Goal: Task Accomplishment & Management: Complete application form

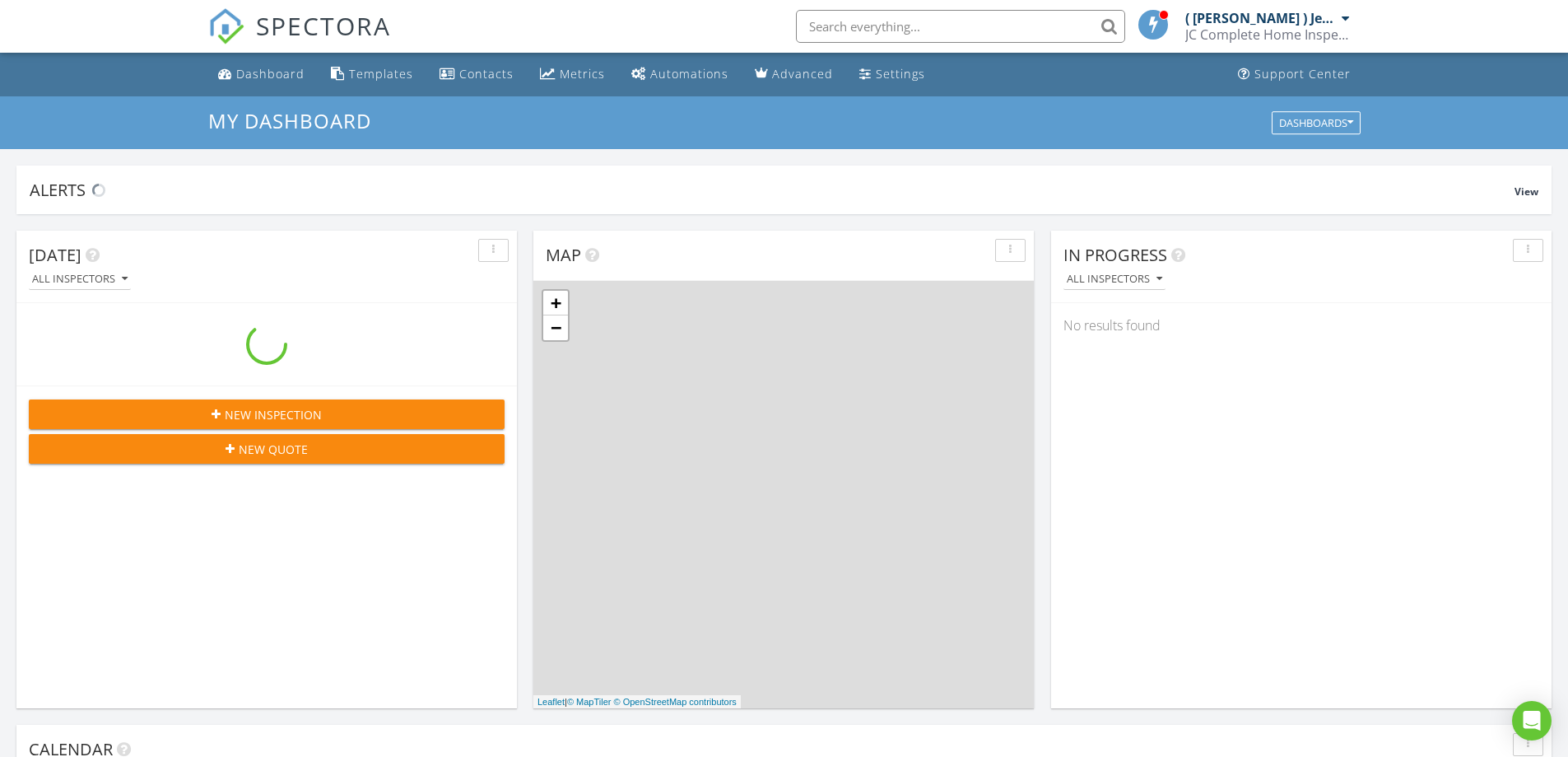
scroll to position [1524, 1594]
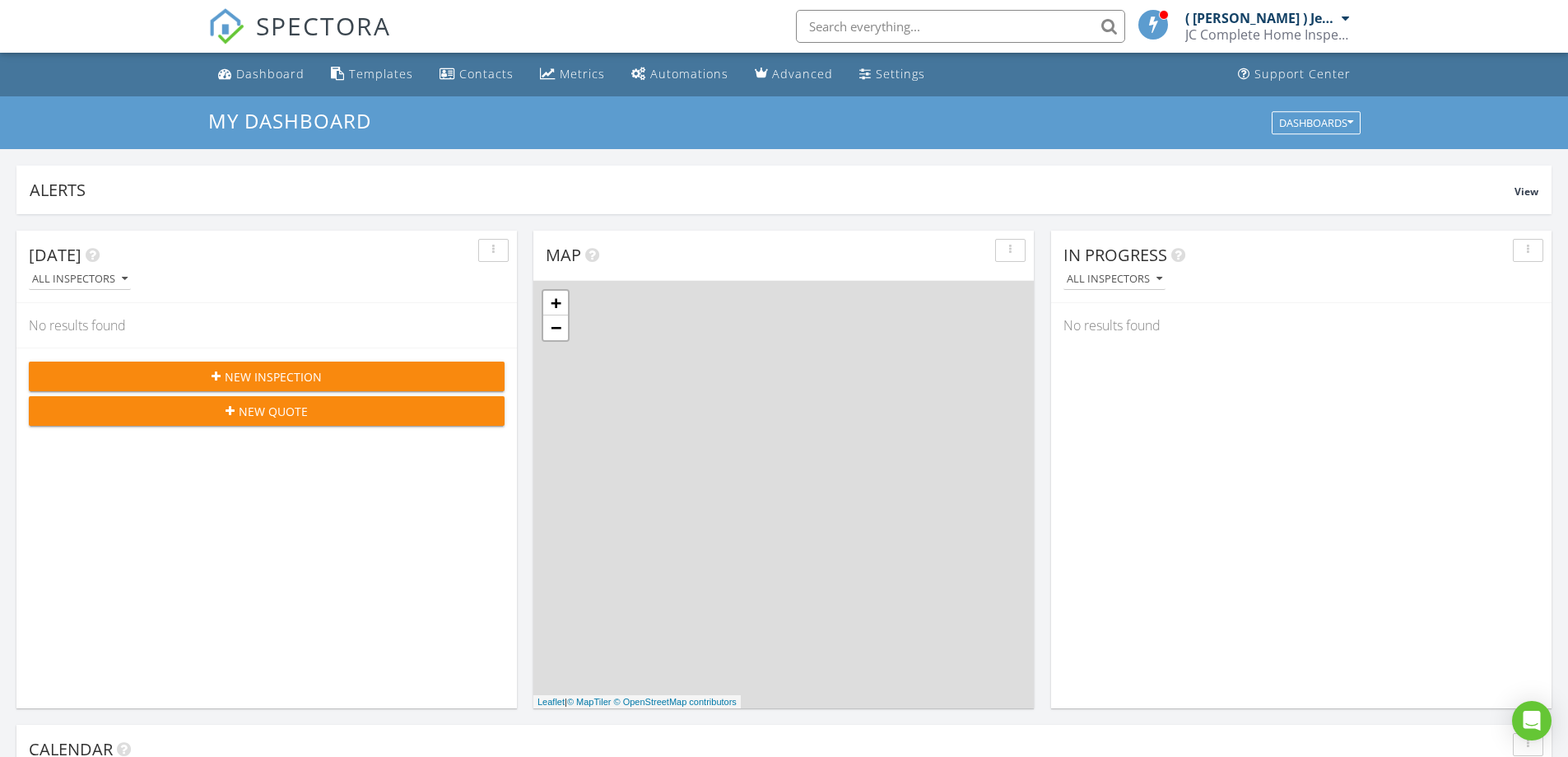
click at [297, 374] on span "New Inspection" at bounding box center [273, 376] width 97 height 17
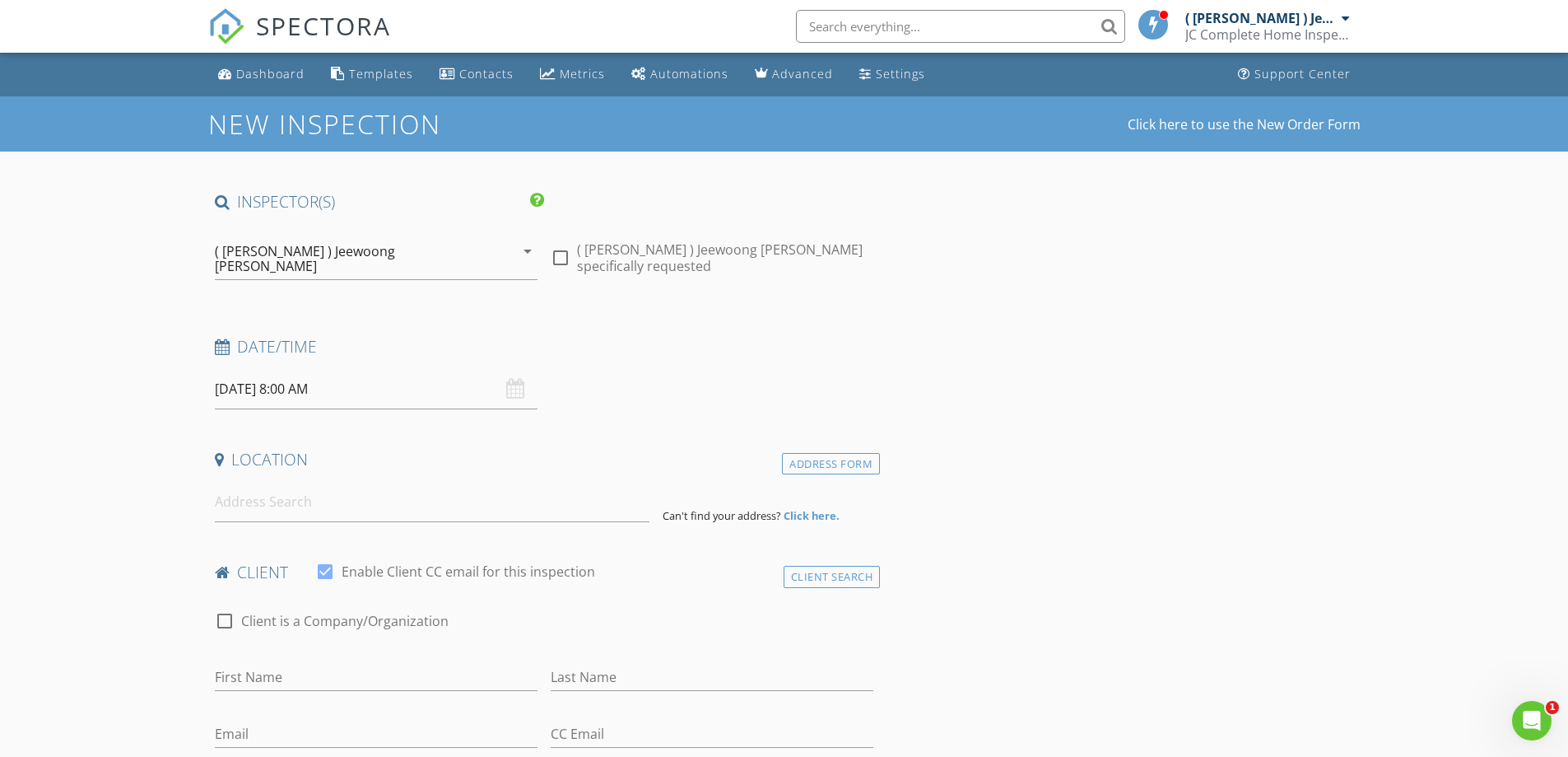
click at [379, 378] on input "08/29/2025 8:00 AM" at bounding box center [376, 388] width 322 height 40
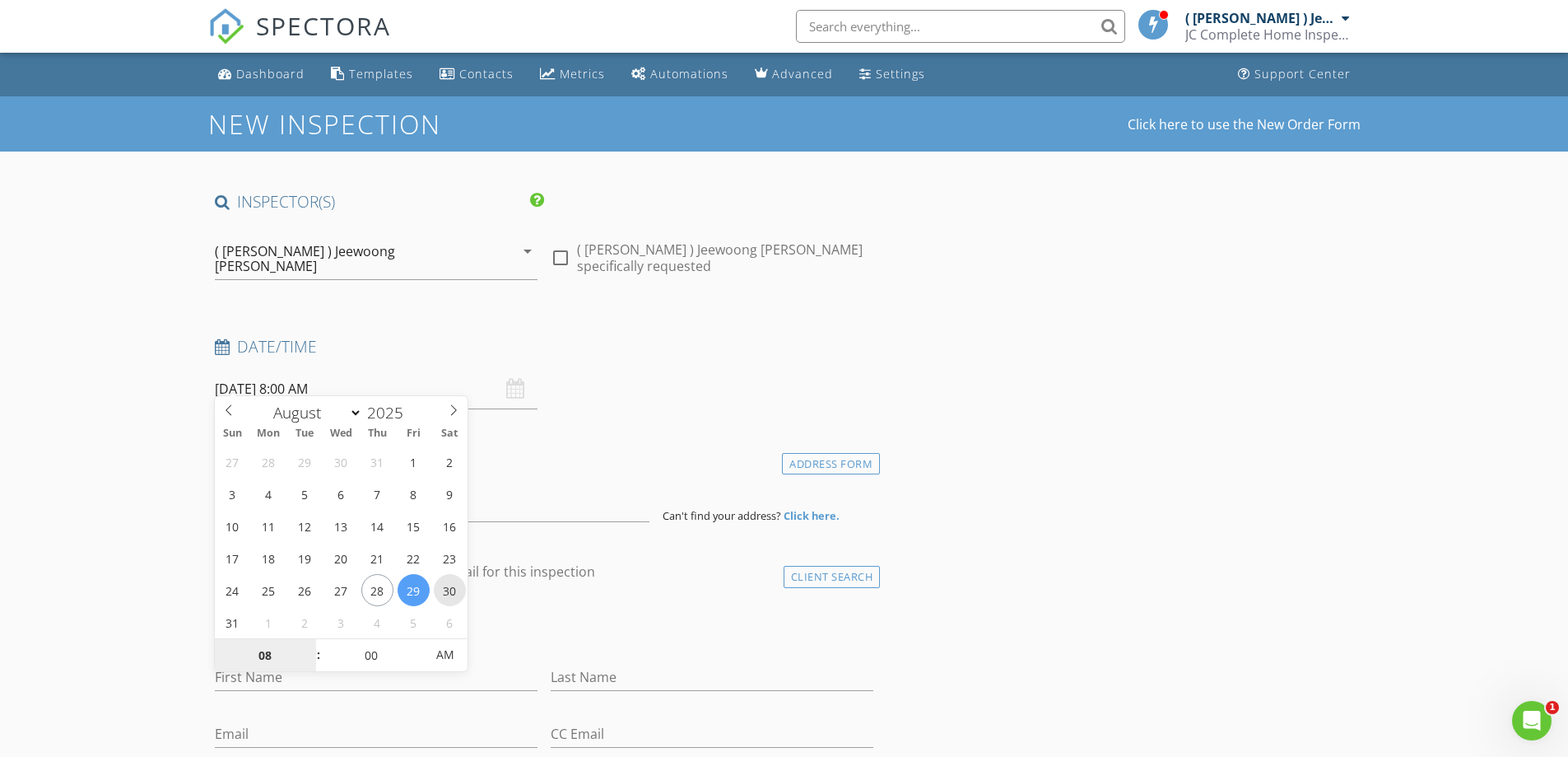
type input "08/30/2025 8:00 AM"
type input "07"
type input "08/30/2025 7:00 AM"
click at [309, 663] on span at bounding box center [310, 664] width 12 height 17
type input "06"
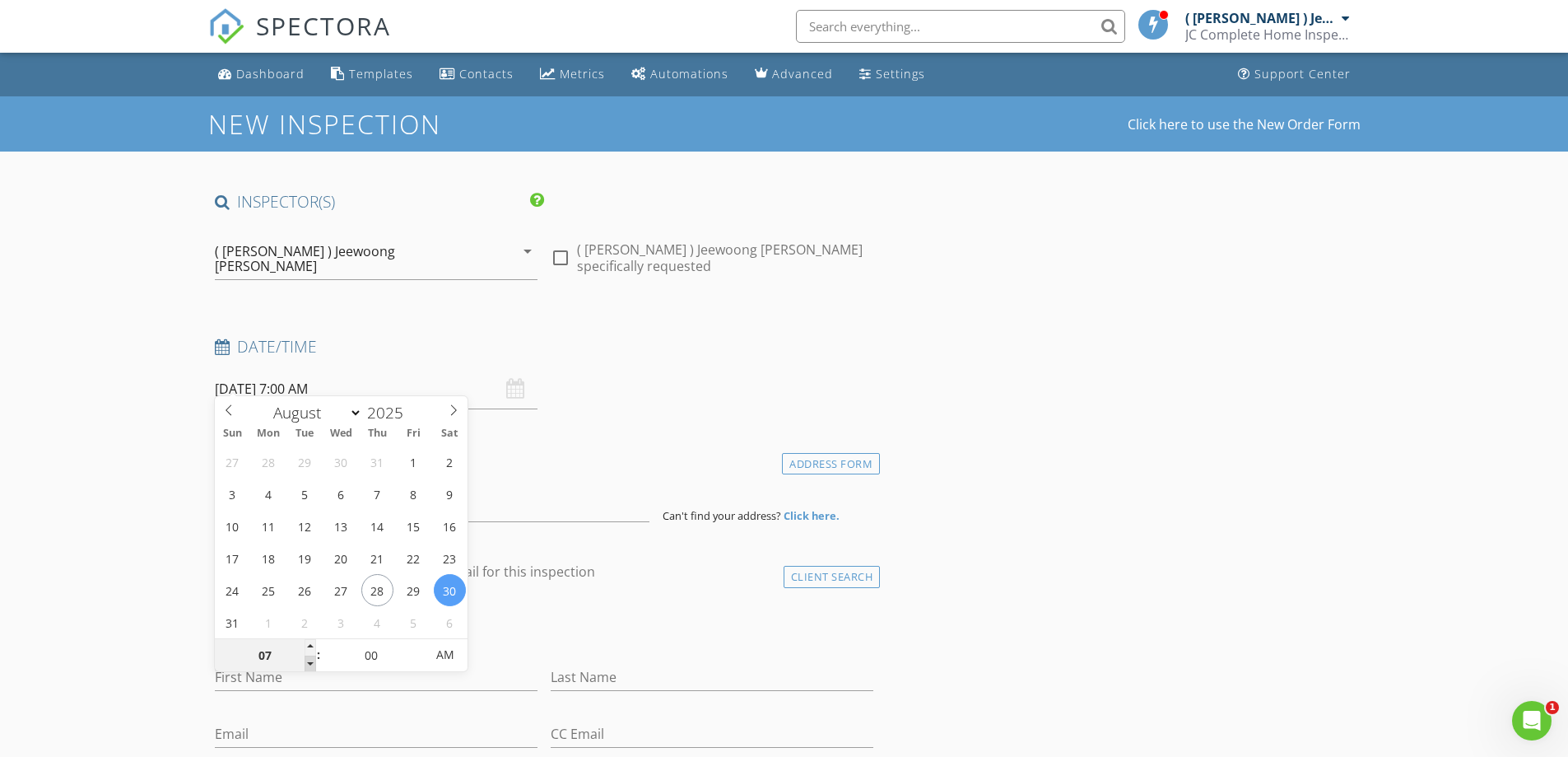
type input "08/30/2025 6:00 AM"
click at [309, 663] on span at bounding box center [310, 664] width 12 height 17
type input "05"
type input "08/30/2025 5:00 AM"
click at [309, 662] on span at bounding box center [310, 664] width 12 height 17
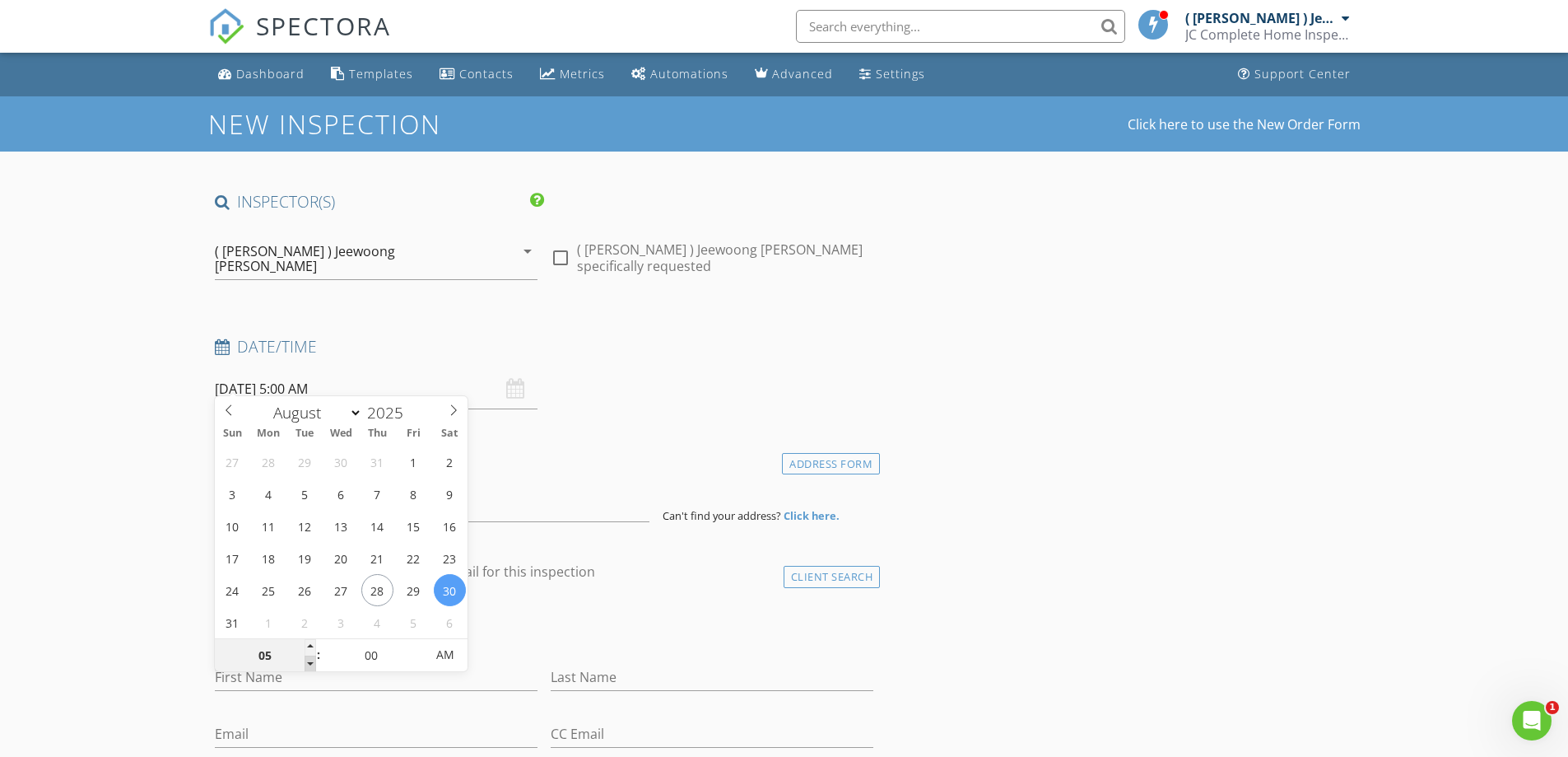
type input "04"
click at [309, 662] on span at bounding box center [310, 664] width 12 height 17
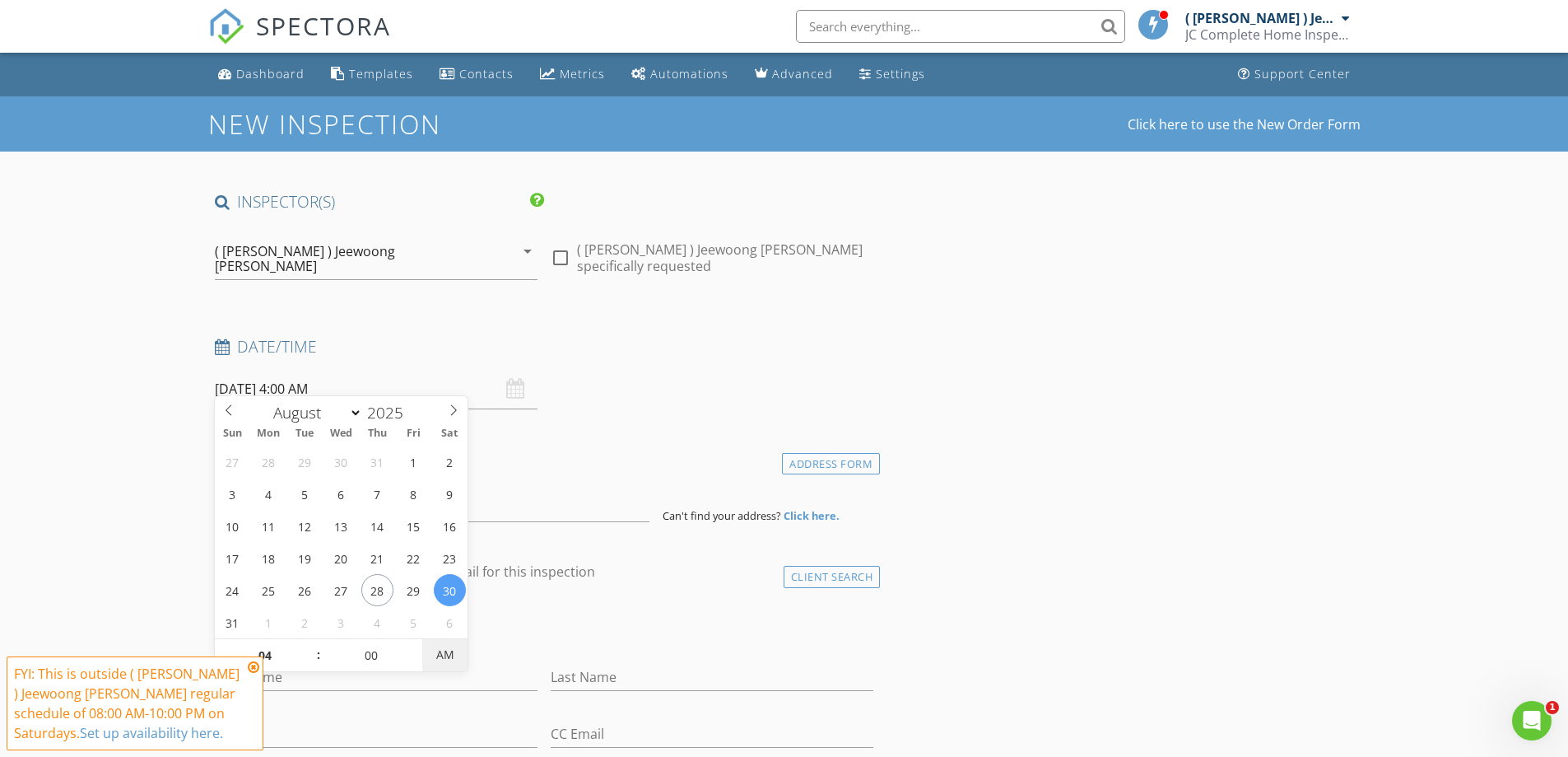
type input "08/30/2025 4:00 PM"
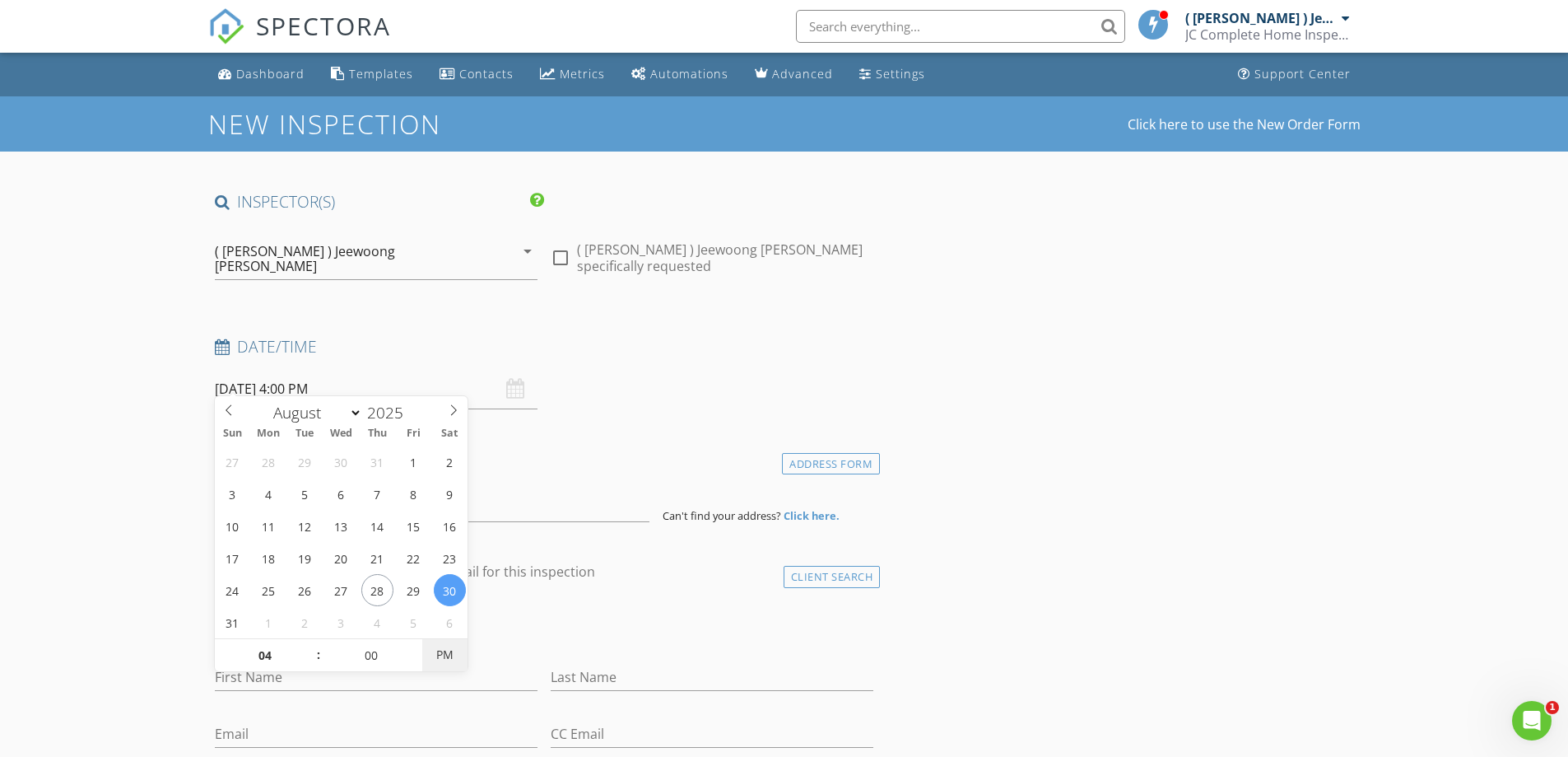
click at [455, 657] on span "PM" at bounding box center [444, 654] width 45 height 33
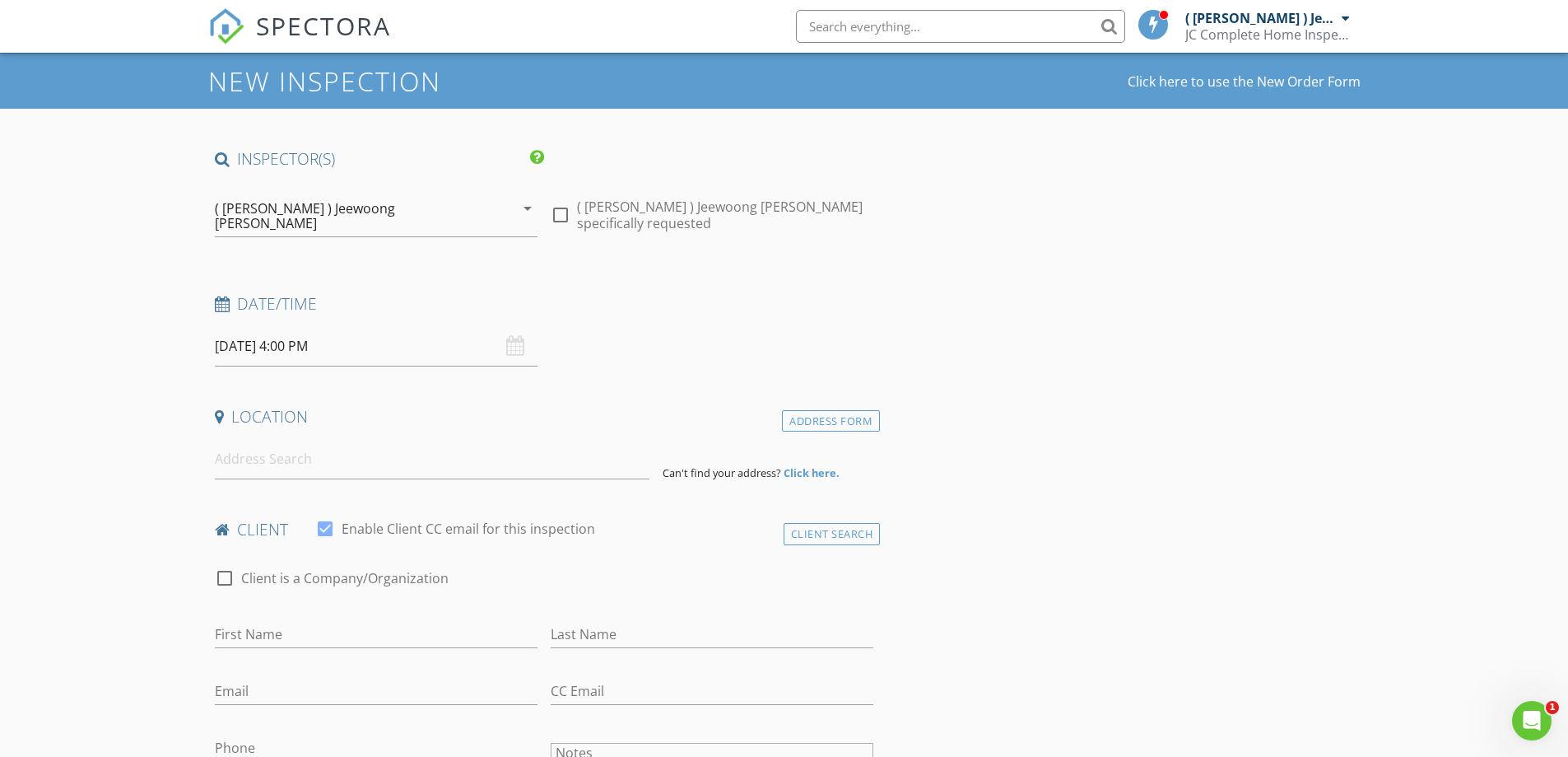
scroll to position [83, 0]
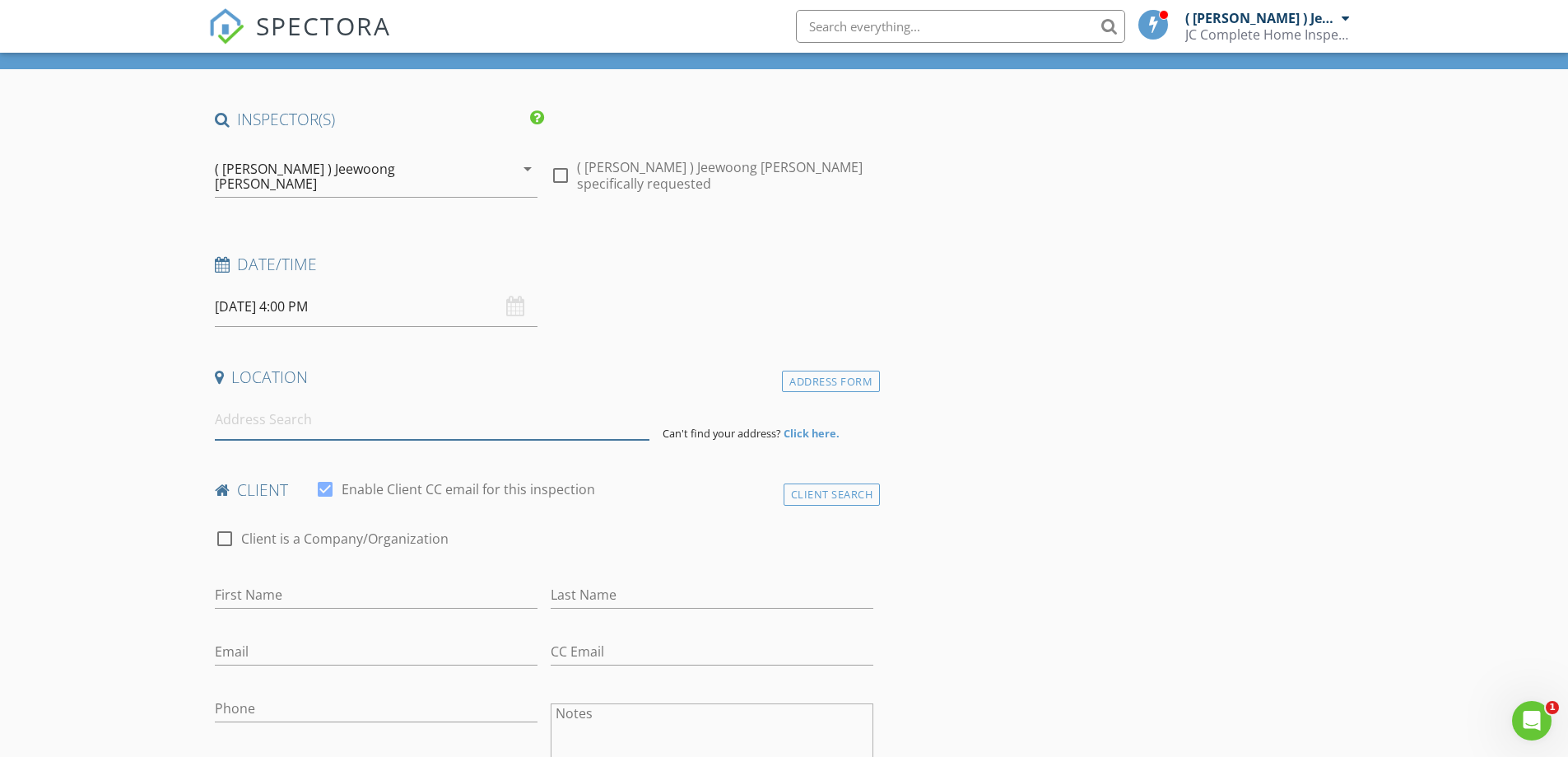
click at [246, 399] on input at bounding box center [432, 418] width 434 height 40
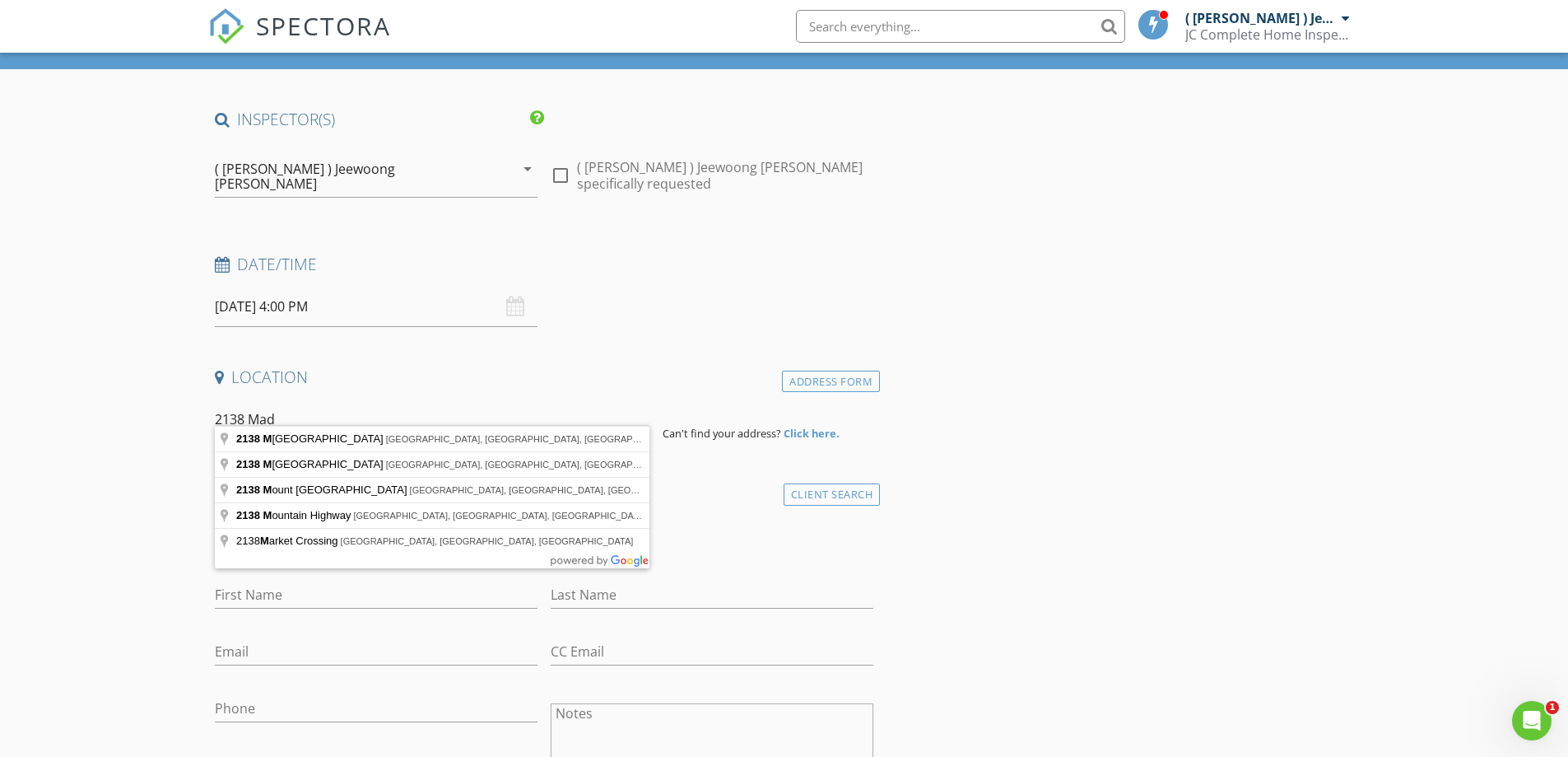
type input "2138 Madi"
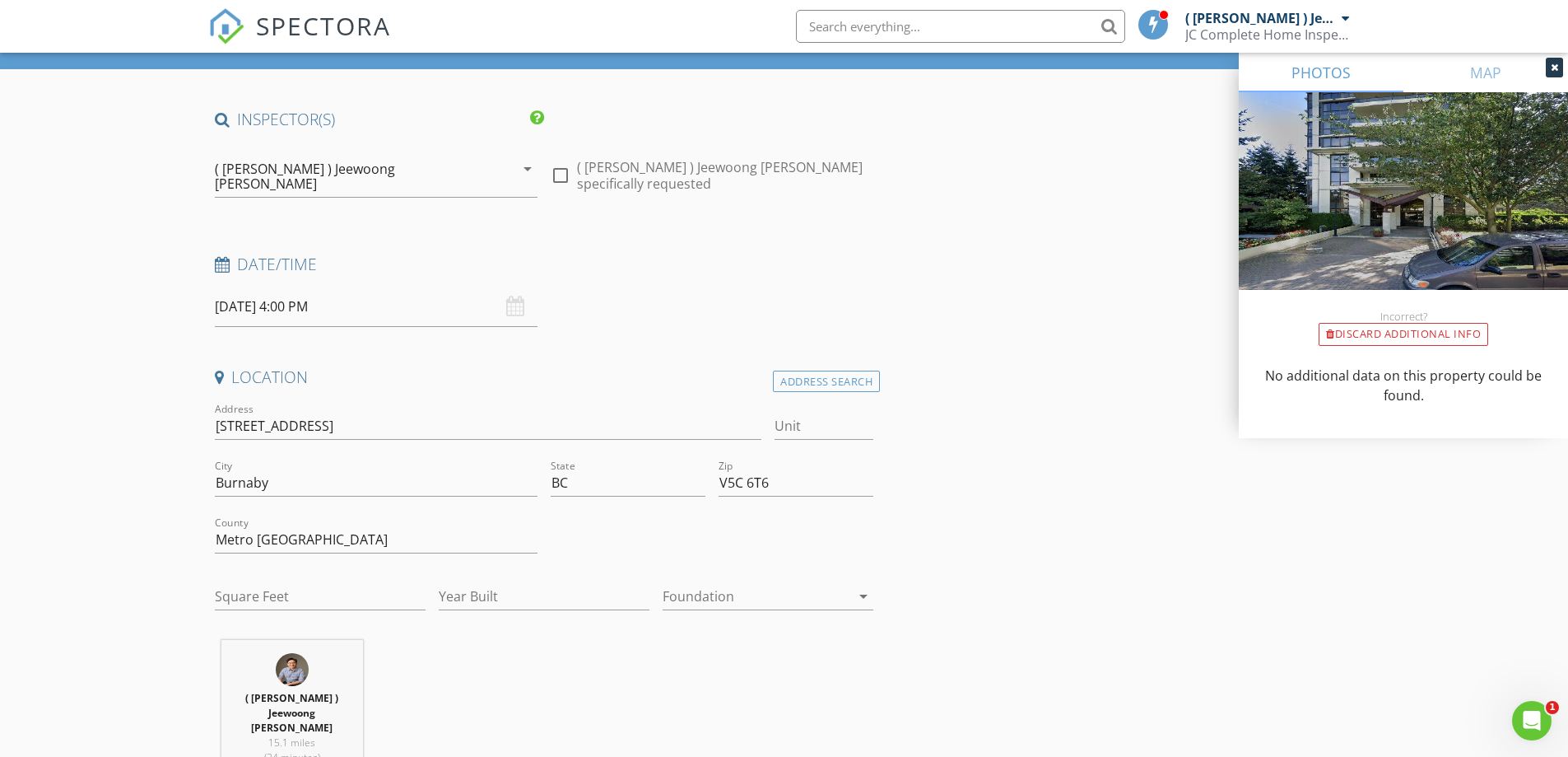
scroll to position [247, 0]
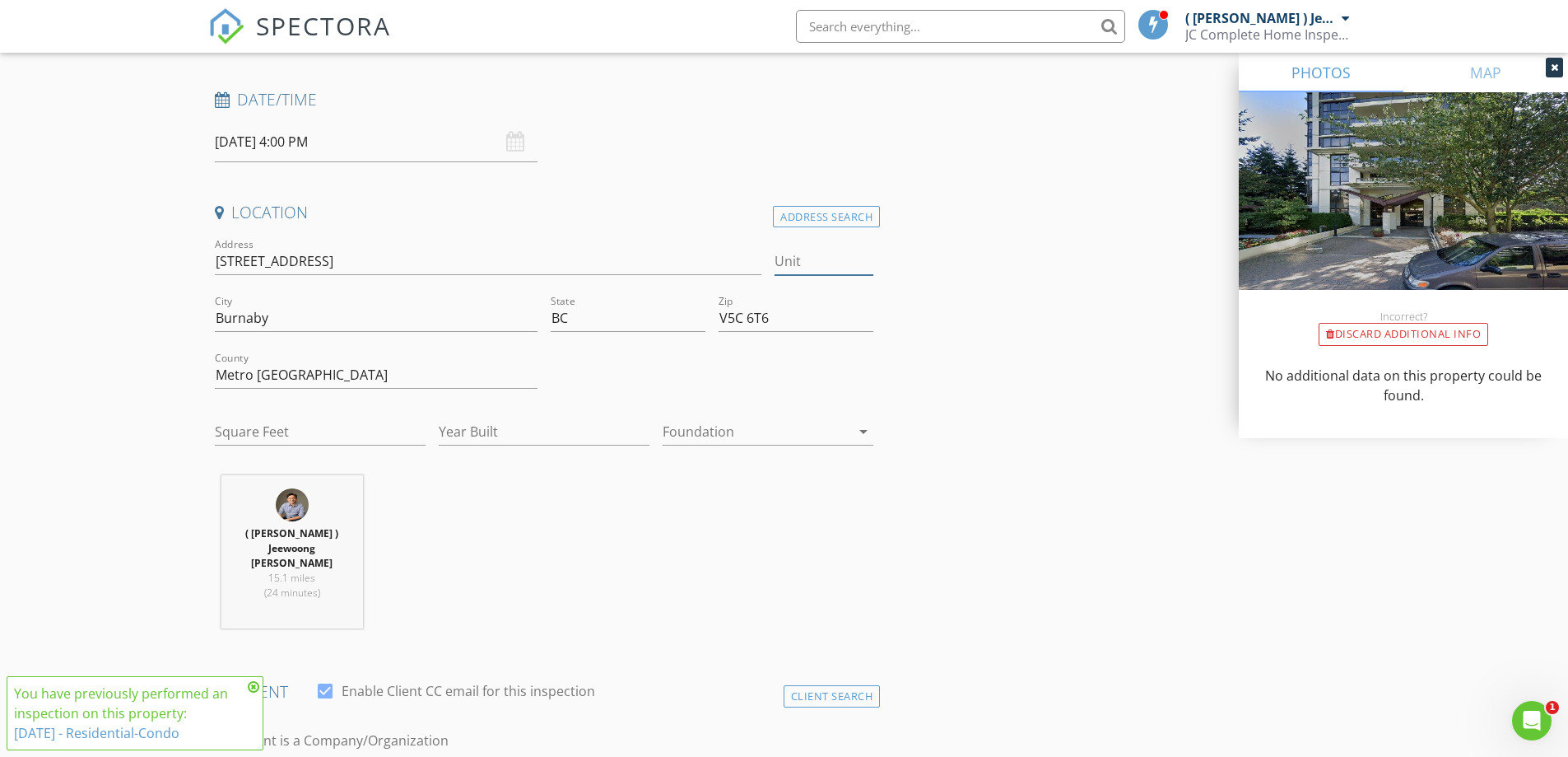
click at [849, 250] on input "Unit" at bounding box center [824, 261] width 99 height 28
type input "604"
click at [1312, 427] on div "No additional data on this property could be found." at bounding box center [1404, 392] width 330 height 92
click at [380, 419] on input "Square Feet" at bounding box center [320, 432] width 211 height 28
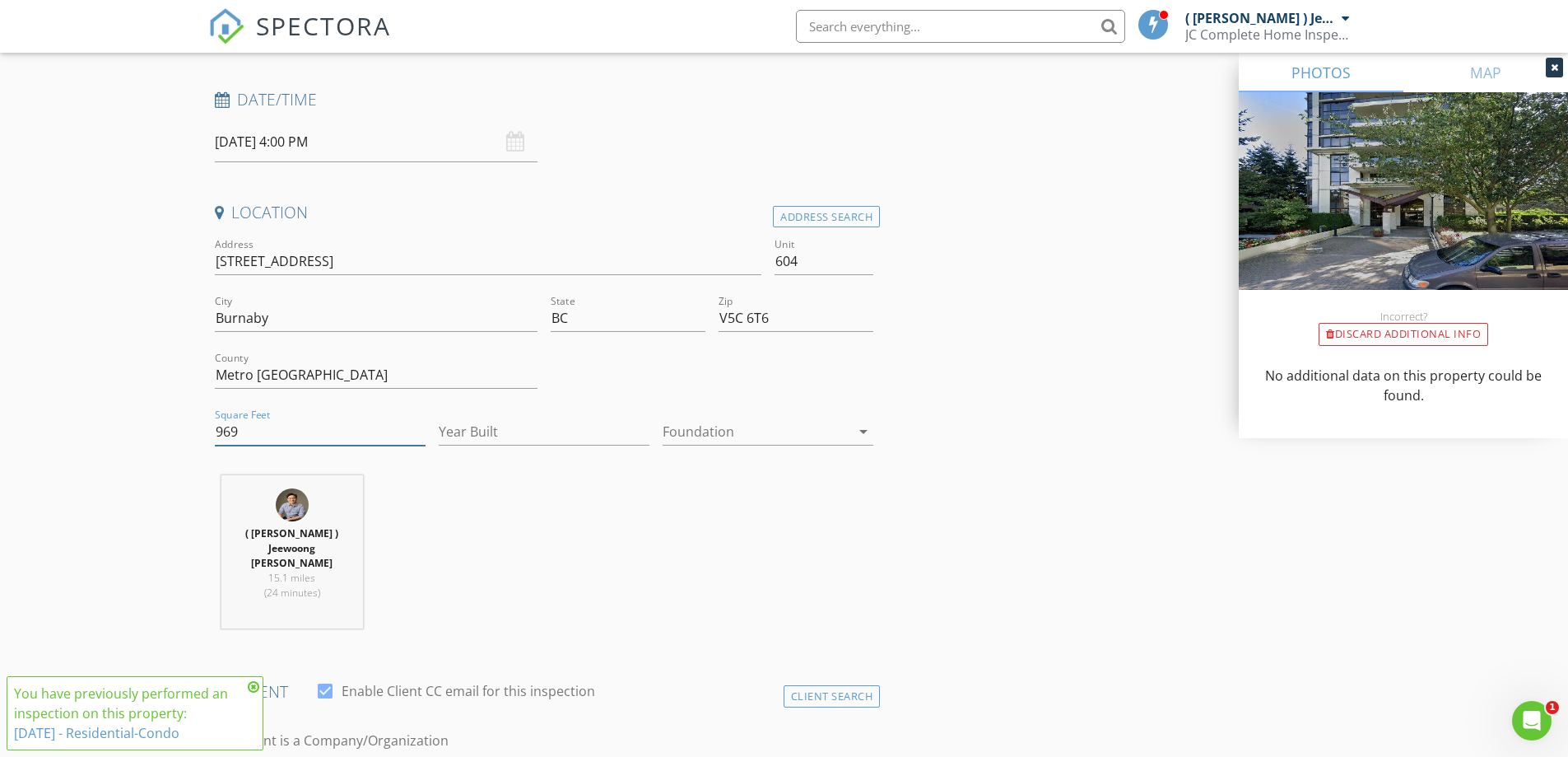
type input "969"
click at [496, 421] on input "Year Built" at bounding box center [544, 432] width 211 height 28
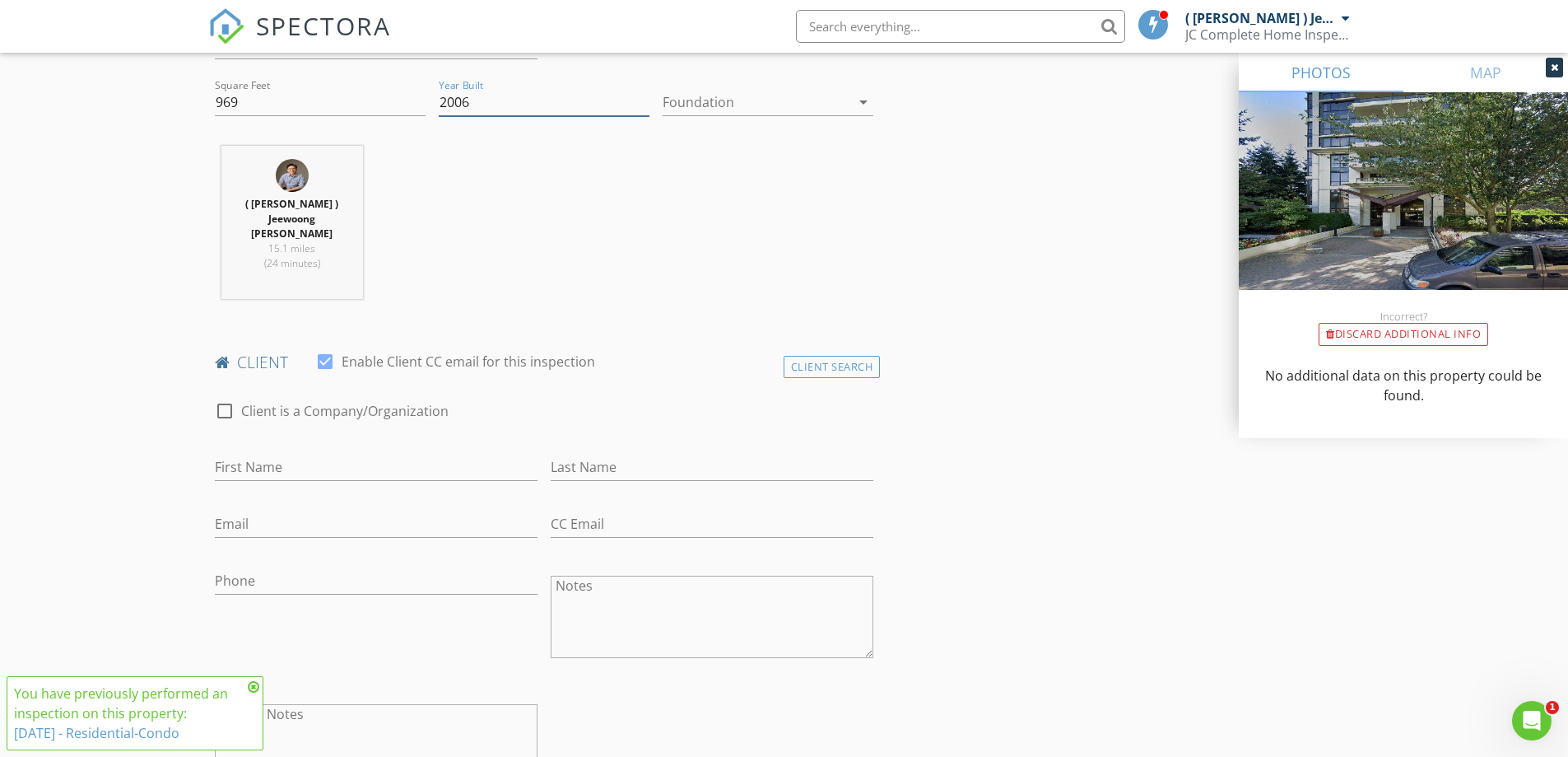
scroll to position [905, 0]
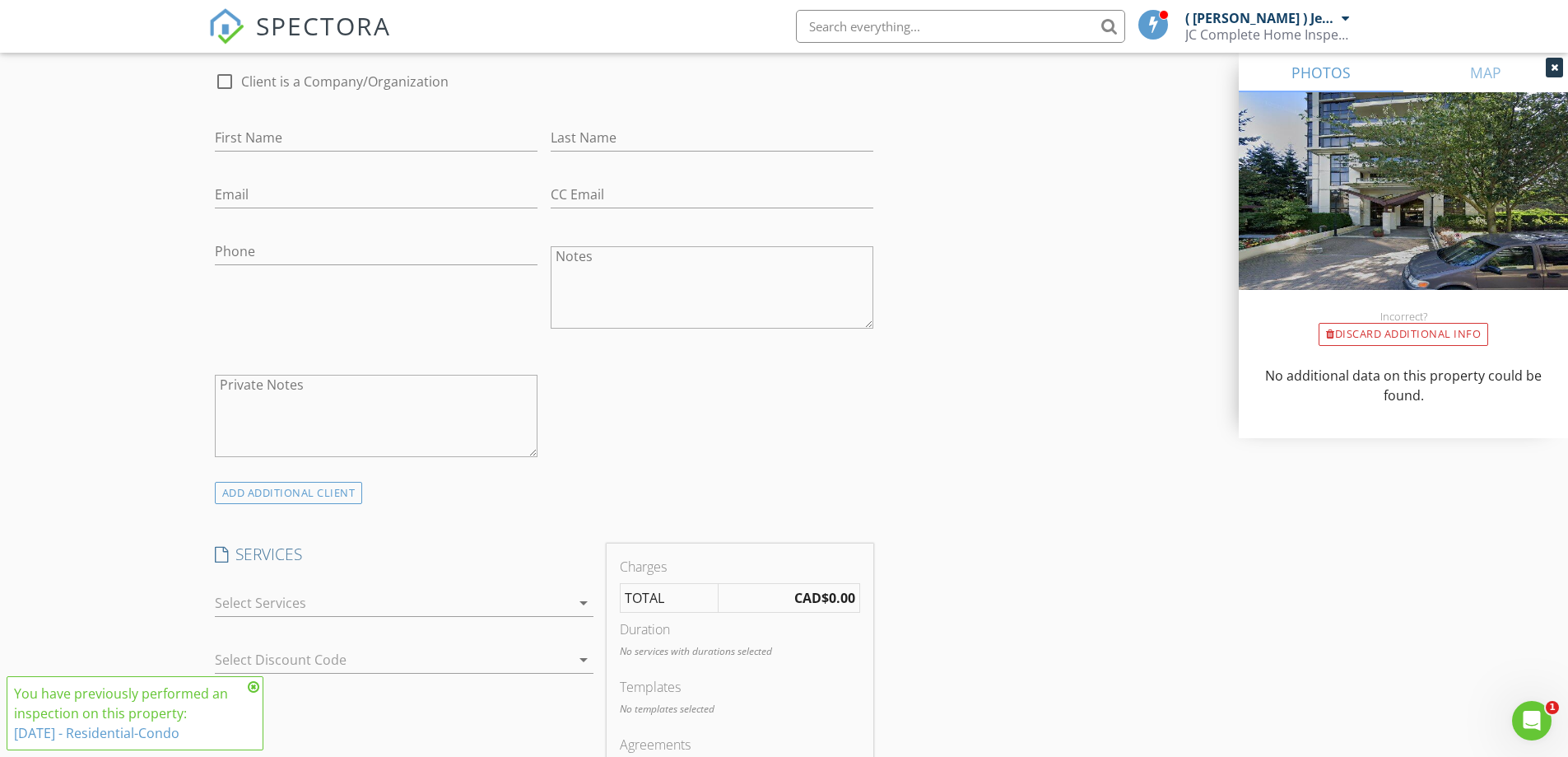
type input "2006"
click at [322, 590] on div at bounding box center [393, 603] width 355 height 27
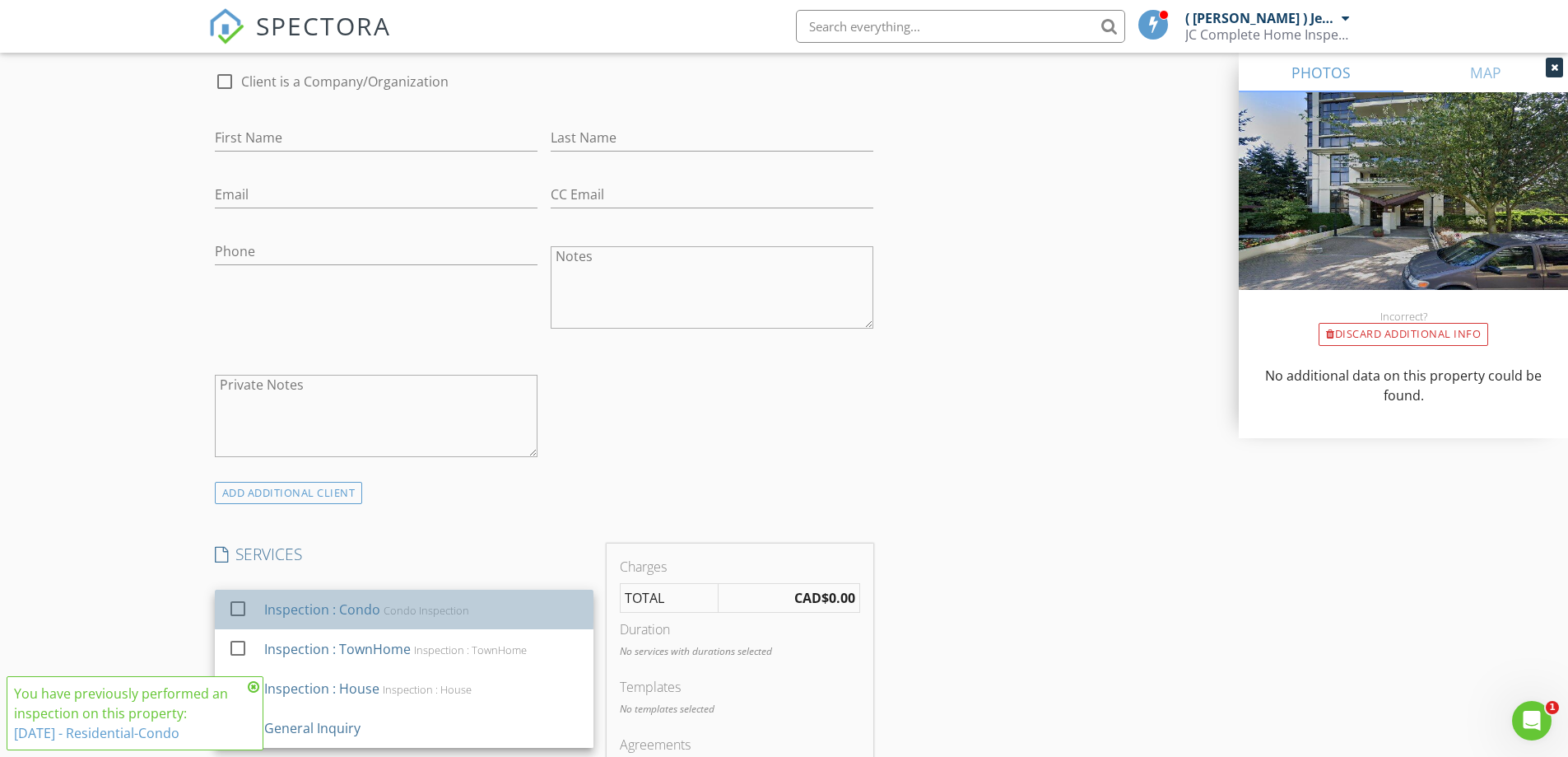
click at [330, 593] on div "Inspection : Condo Condo Inspection" at bounding box center [422, 609] width 316 height 33
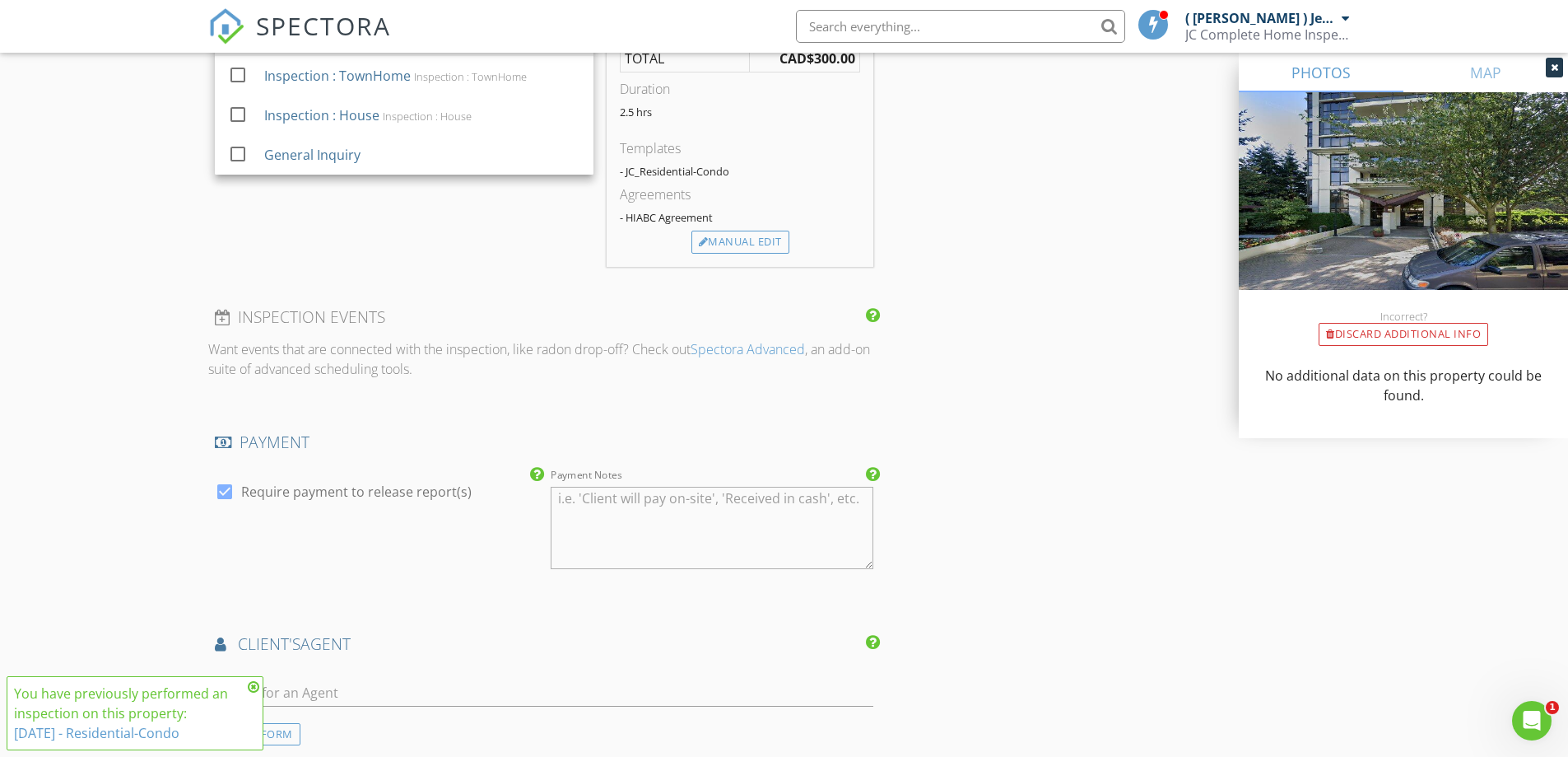
scroll to position [1482, 0]
click at [362, 480] on label "Require payment to release report(s)" at bounding box center [356, 488] width 230 height 17
checkbox input "false"
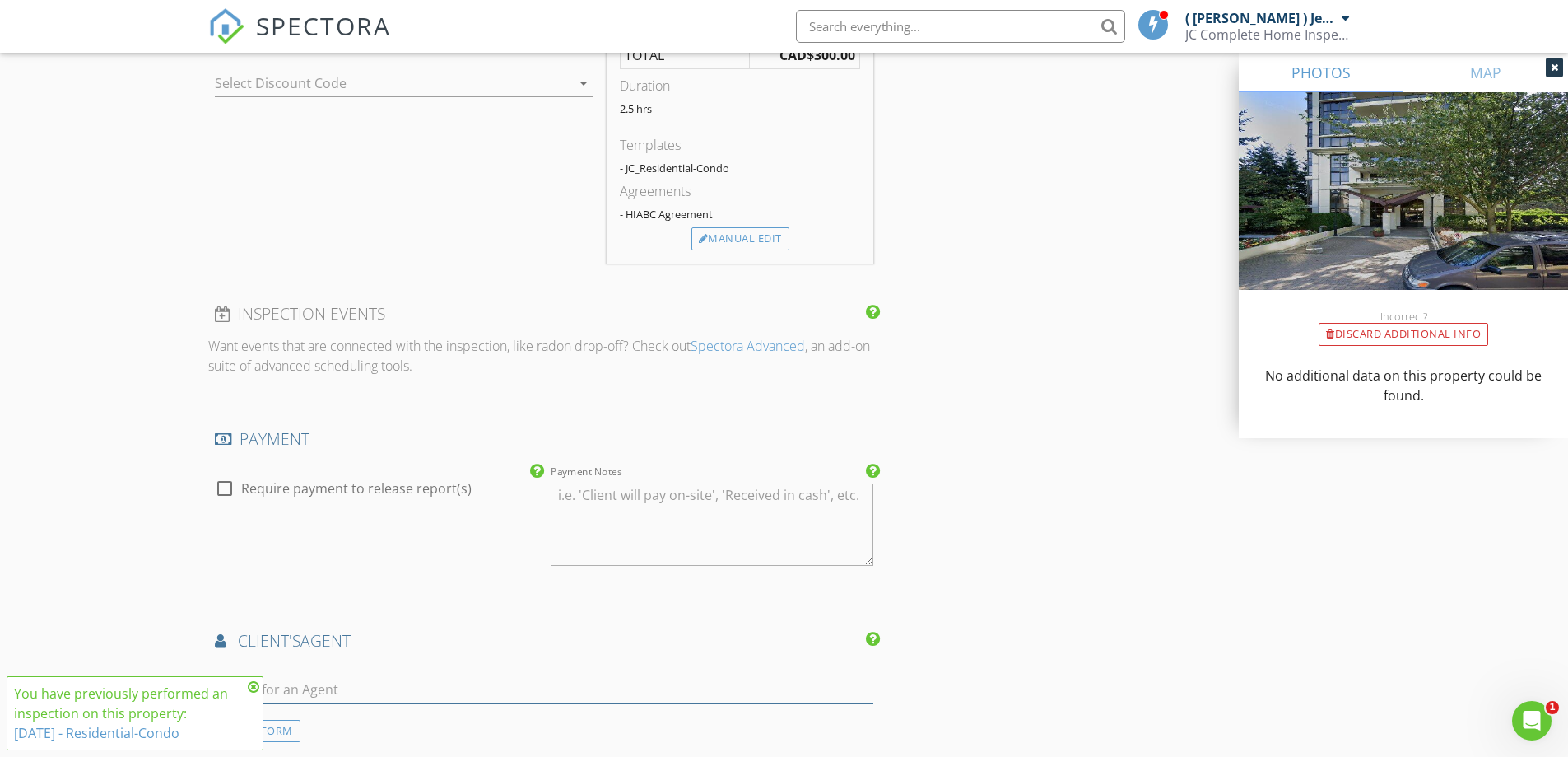
click at [329, 676] on input "text" at bounding box center [545, 689] width 659 height 28
type input "chris"
click at [254, 687] on icon at bounding box center [253, 686] width 12 height 13
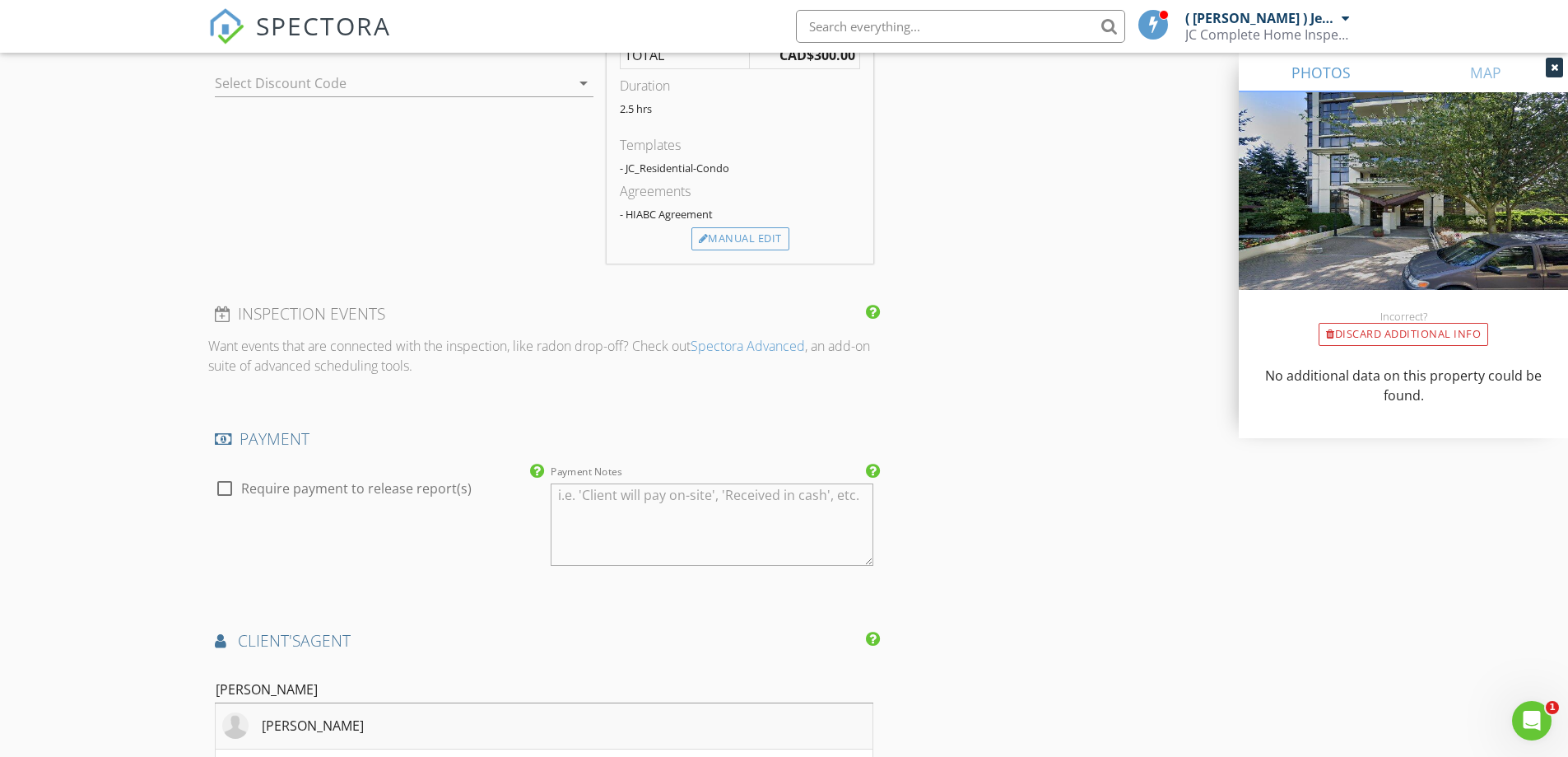
click at [284, 715] on div "Chris Ahn" at bounding box center [313, 725] width 102 height 20
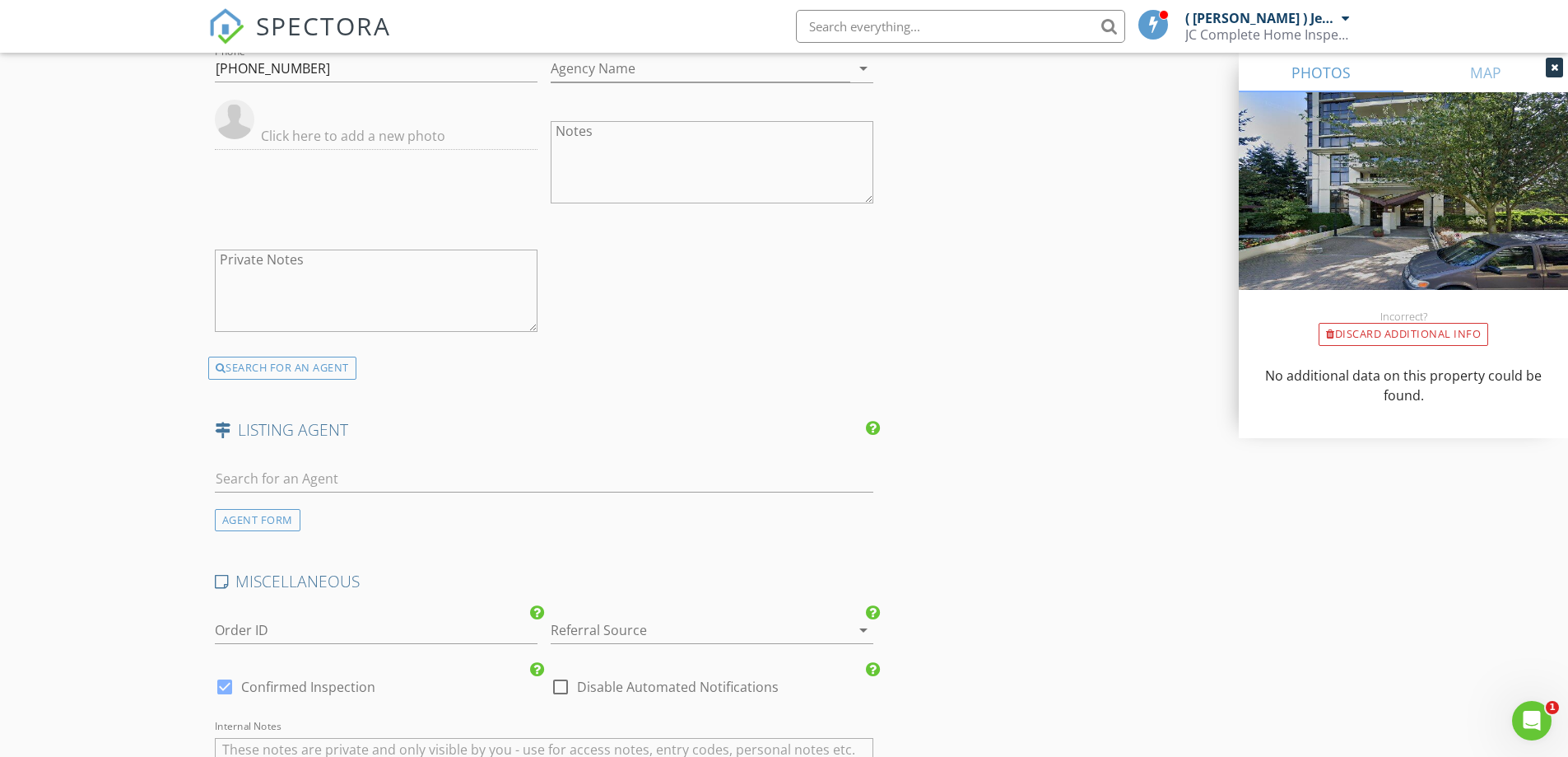
scroll to position [2223, 0]
click at [353, 458] on div at bounding box center [545, 480] width 659 height 44
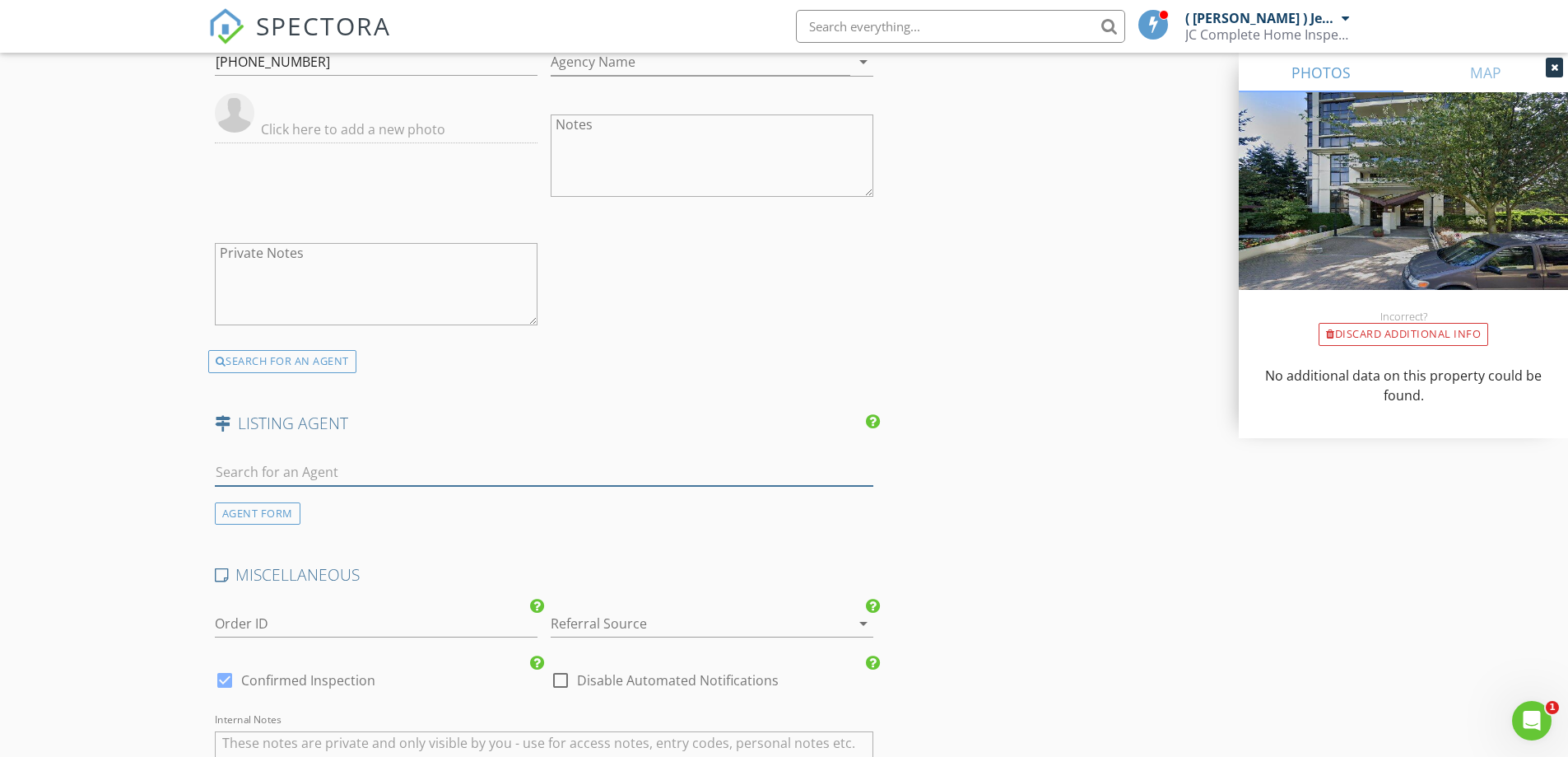
click at [354, 458] on input "text" at bounding box center [545, 472] width 659 height 28
click at [275, 502] on div "AGENT FORM" at bounding box center [258, 513] width 85 height 22
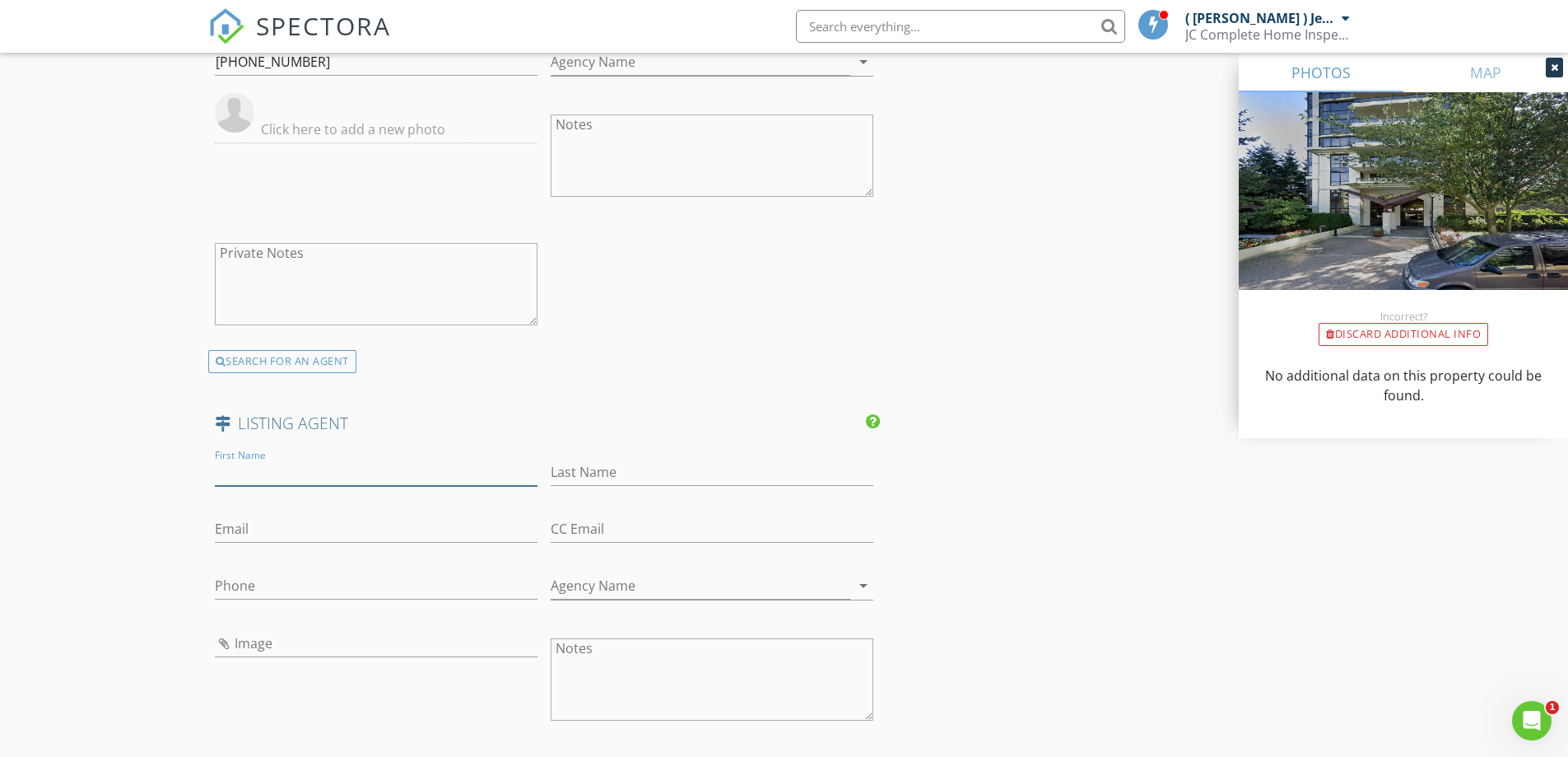
click at [325, 458] on input "First Name" at bounding box center [376, 472] width 322 height 28
type input "Conor"
type input "Kinsella"
type input "604-889-2381"
click at [331, 515] on input "Email" at bounding box center [376, 529] width 322 height 28
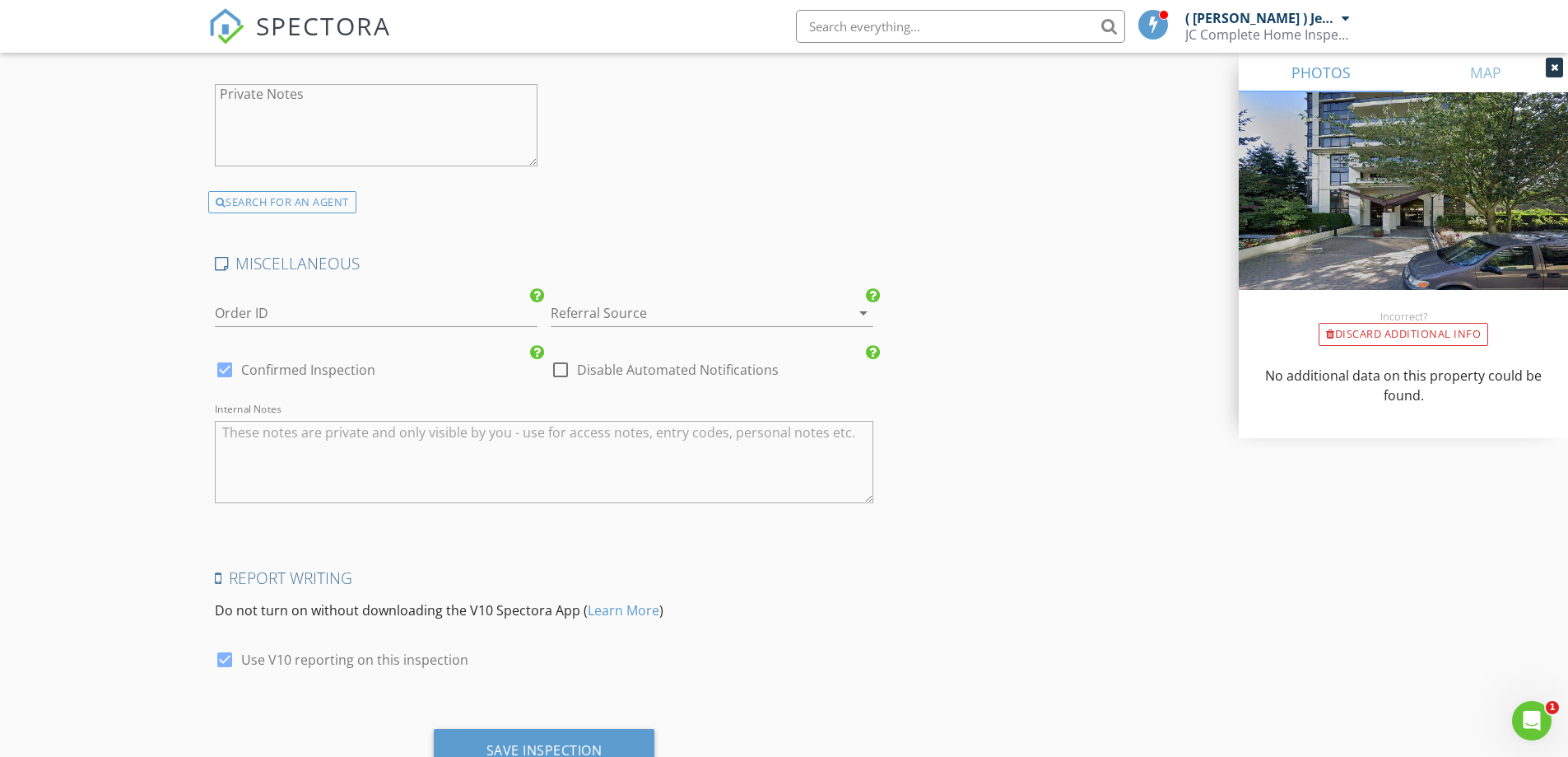
scroll to position [2929, 0]
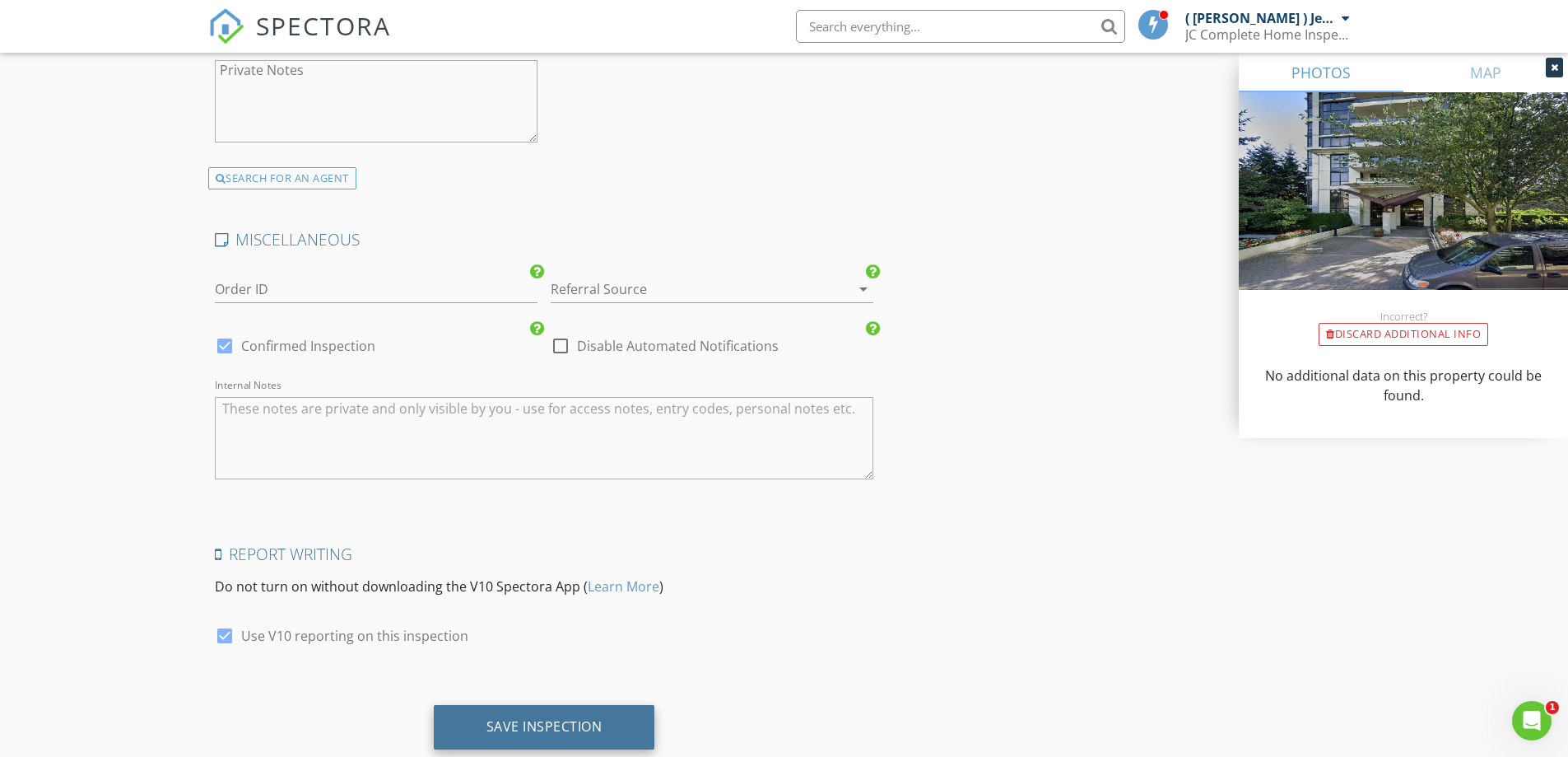
type input "conor@yvrglobal.com"
click at [553, 705] on div "Save Inspection" at bounding box center [544, 727] width 221 height 44
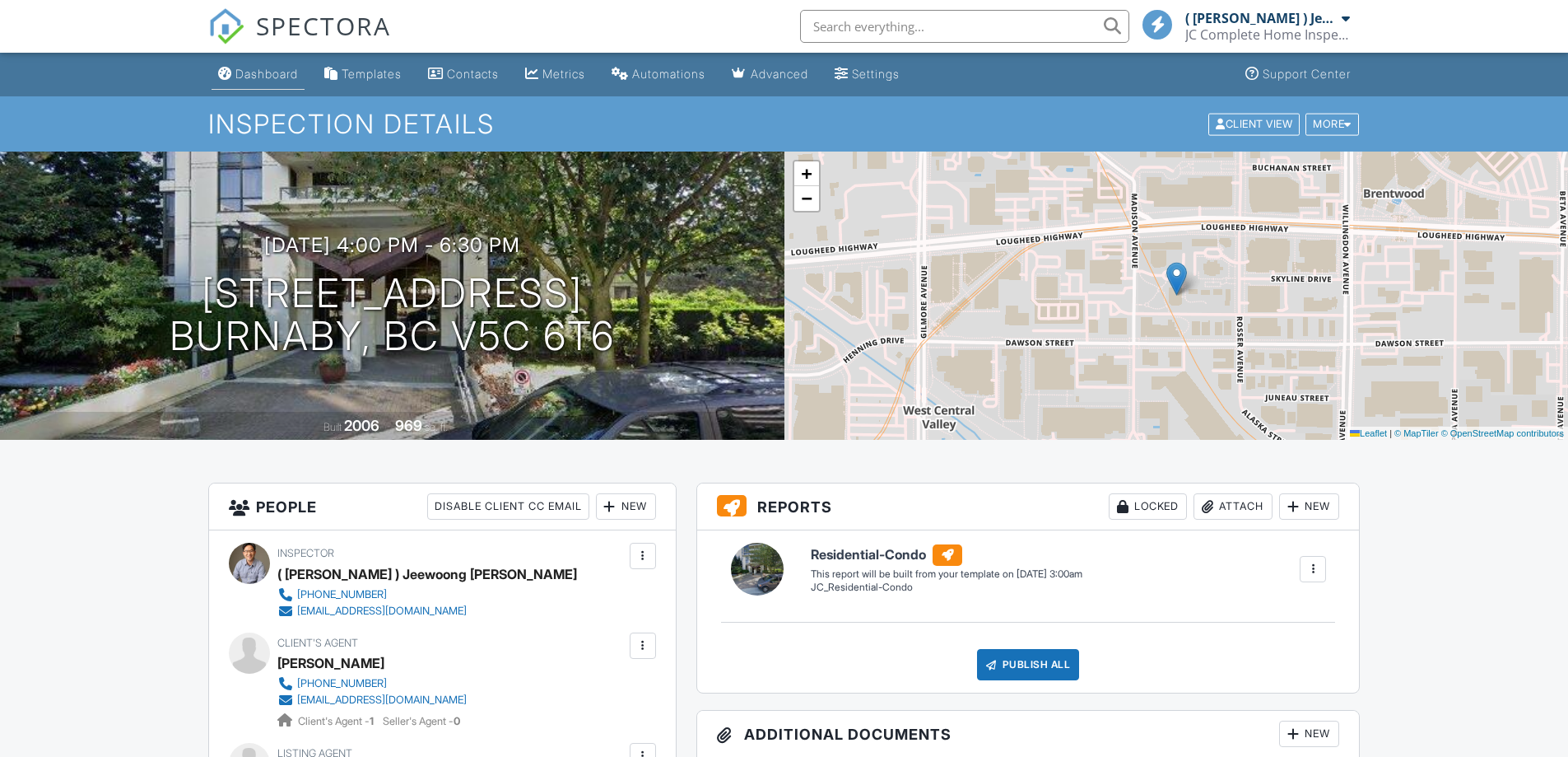
click at [275, 75] on div "Dashboard" at bounding box center [267, 74] width 62 height 14
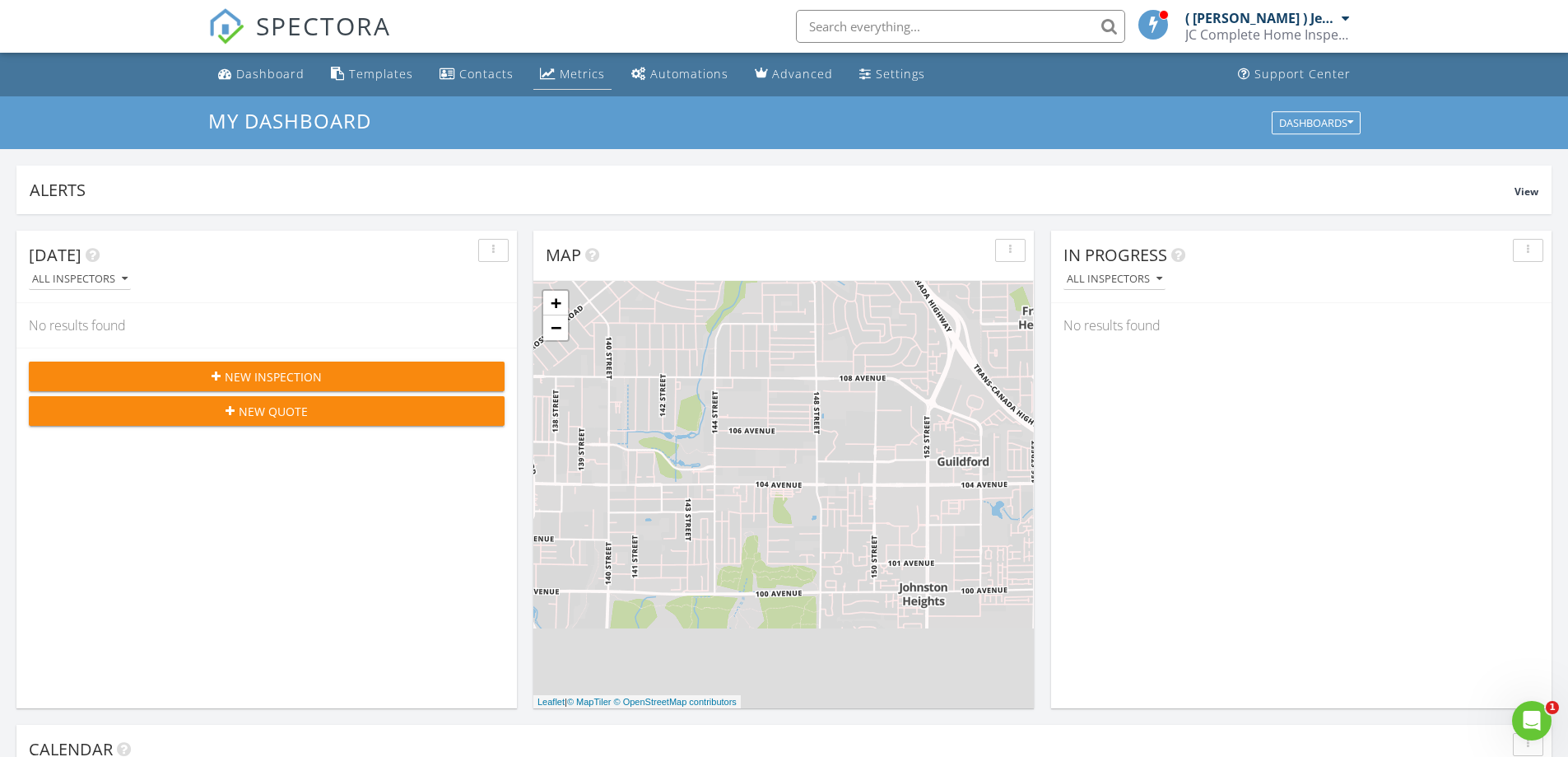
click at [542, 71] on div "Metrics" at bounding box center [548, 73] width 16 height 13
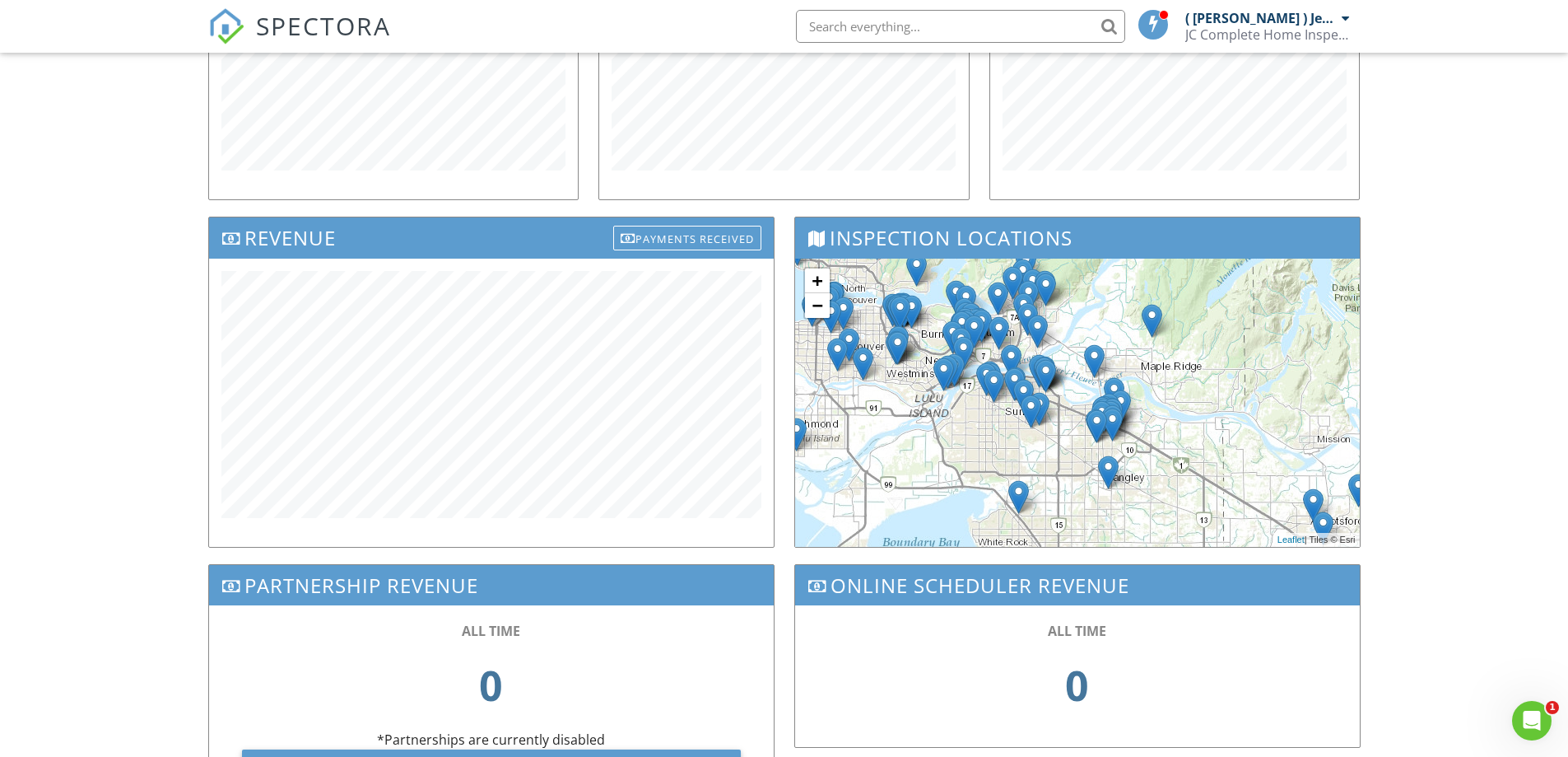
scroll to position [426, 0]
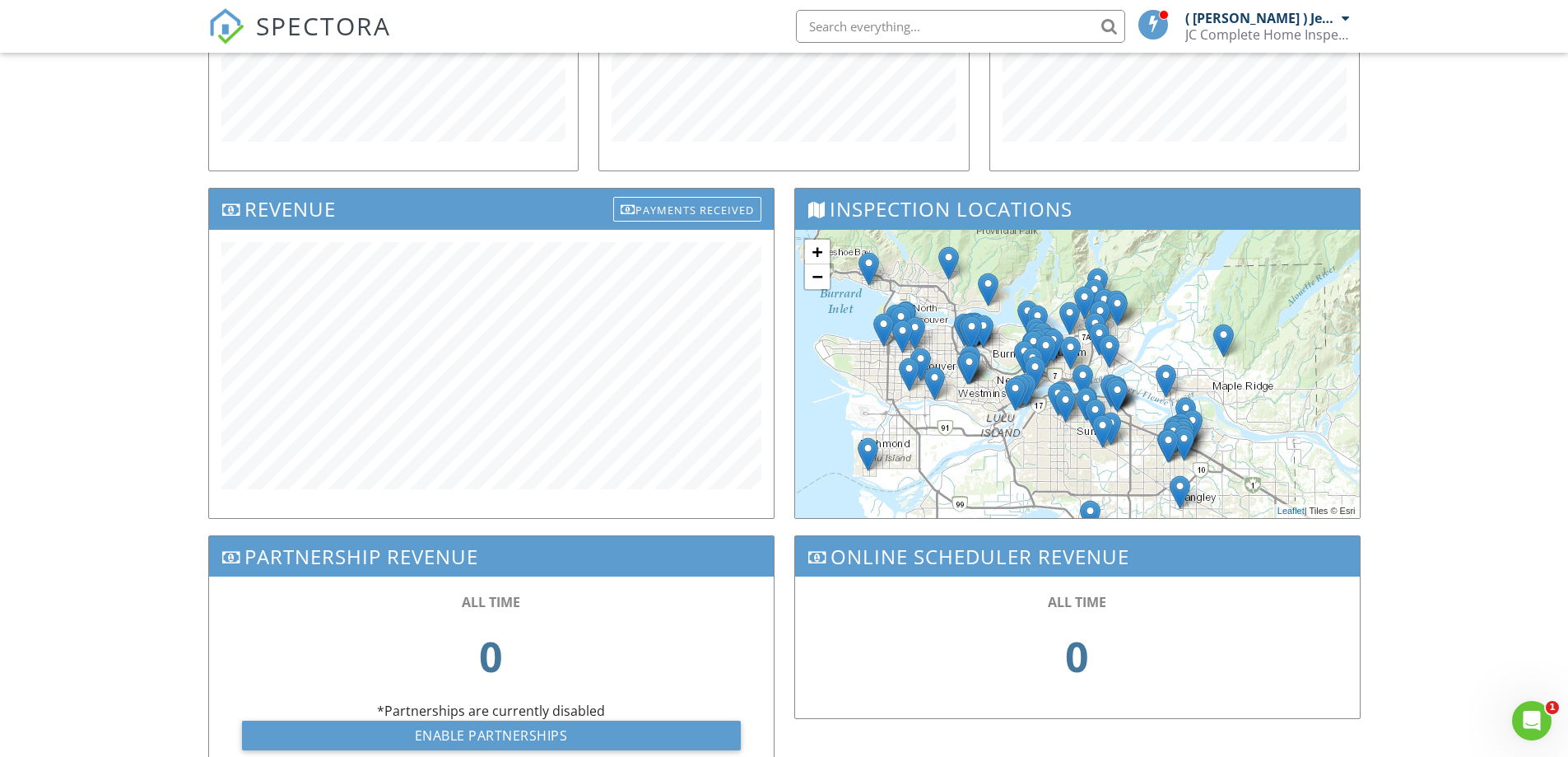
drag, startPoint x: 991, startPoint y: 432, endPoint x: 1071, endPoint y: 487, distance: 97.1
click at [1071, 487] on div "+ − Leaflet | Tiles © [PERSON_NAME]" at bounding box center [1078, 374] width 565 height 288
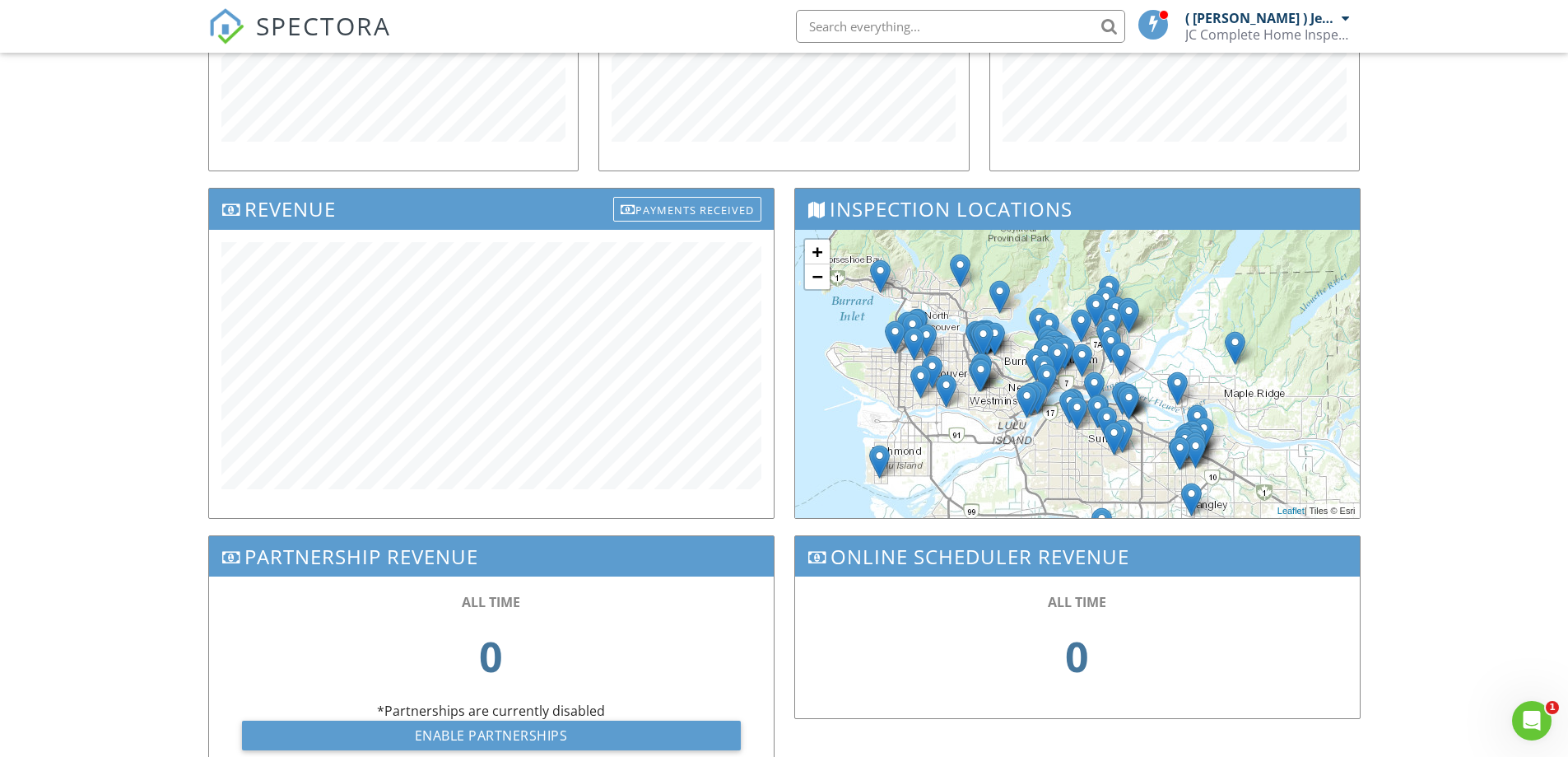
drag, startPoint x: 992, startPoint y: 433, endPoint x: 1006, endPoint y: 441, distance: 16.1
click at [1006, 441] on div "+ − Leaflet | Tiles © [PERSON_NAME]" at bounding box center [1078, 374] width 565 height 288
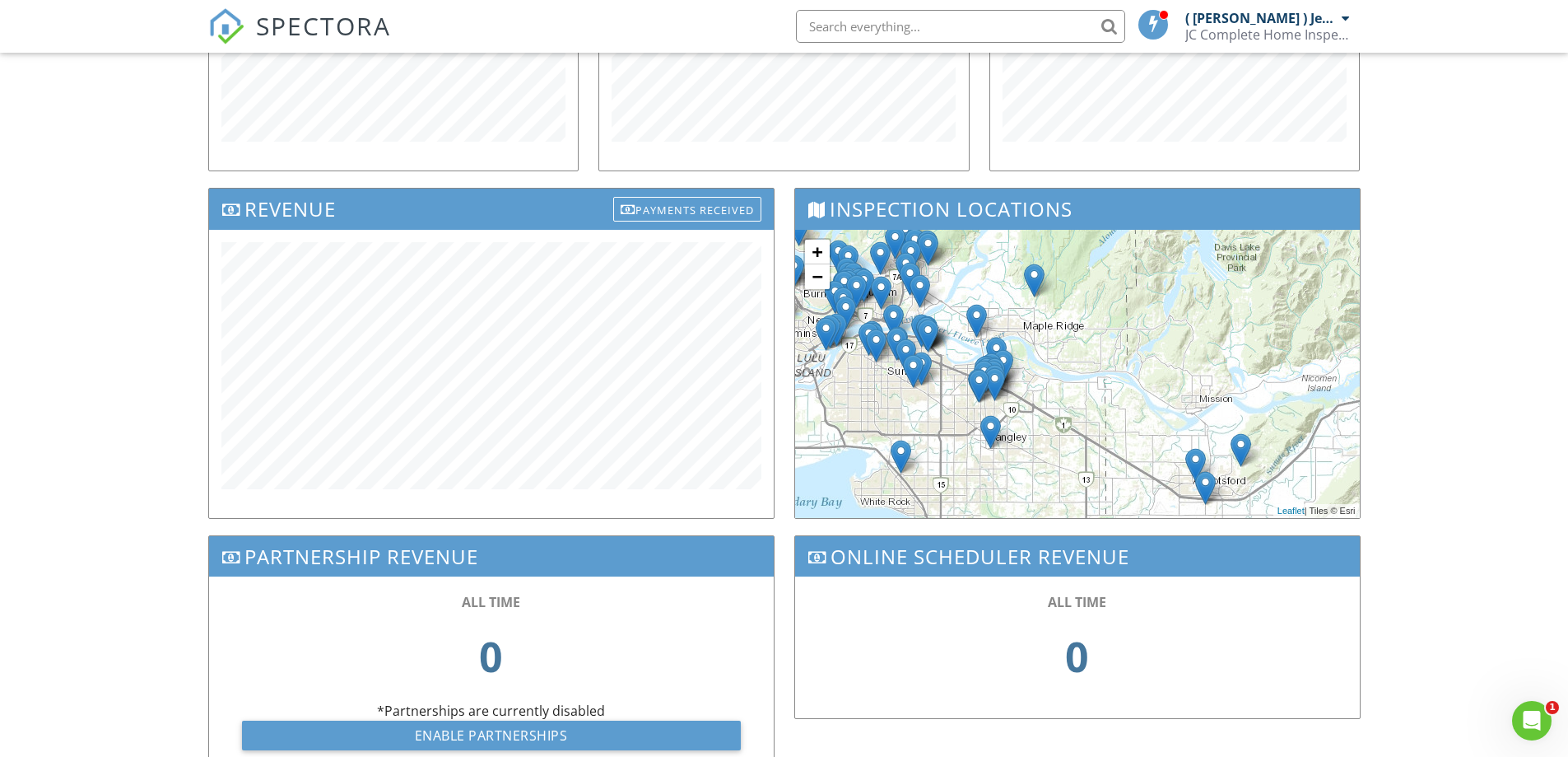
drag, startPoint x: 1063, startPoint y: 427, endPoint x: 897, endPoint y: 402, distance: 167.9
click at [897, 402] on div "+ − Leaflet | Tiles © [PERSON_NAME]" at bounding box center [1078, 374] width 565 height 288
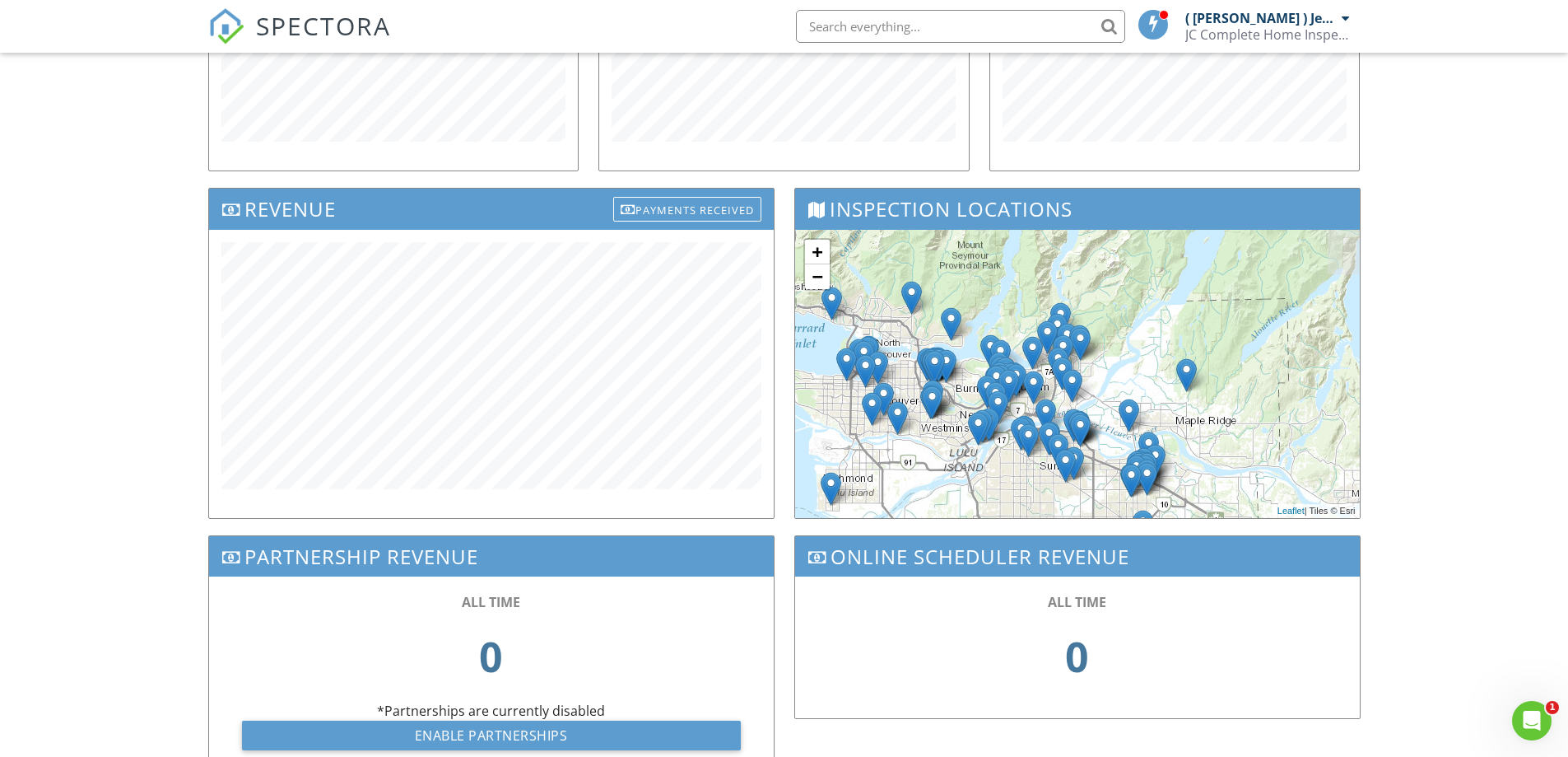
drag, startPoint x: 1088, startPoint y: 417, endPoint x: 1239, endPoint y: 509, distance: 176.8
click at [1239, 509] on div "+ − Leaflet | Tiles © [PERSON_NAME]" at bounding box center [1078, 374] width 565 height 288
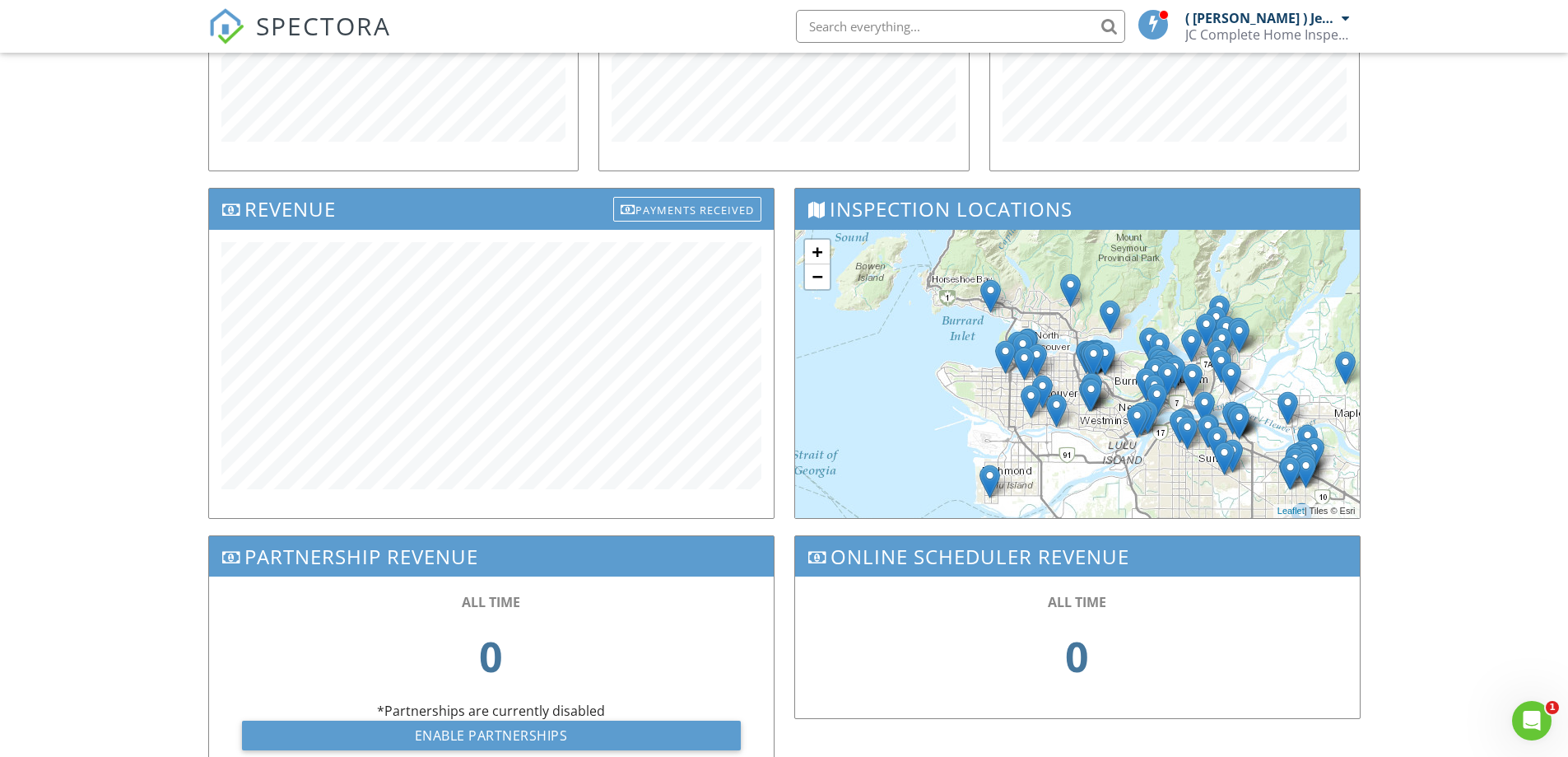
drag, startPoint x: 1046, startPoint y: 481, endPoint x: 1133, endPoint y: 473, distance: 87.4
click at [1133, 473] on div "+ − Leaflet | Tiles © [PERSON_NAME]" at bounding box center [1078, 374] width 565 height 288
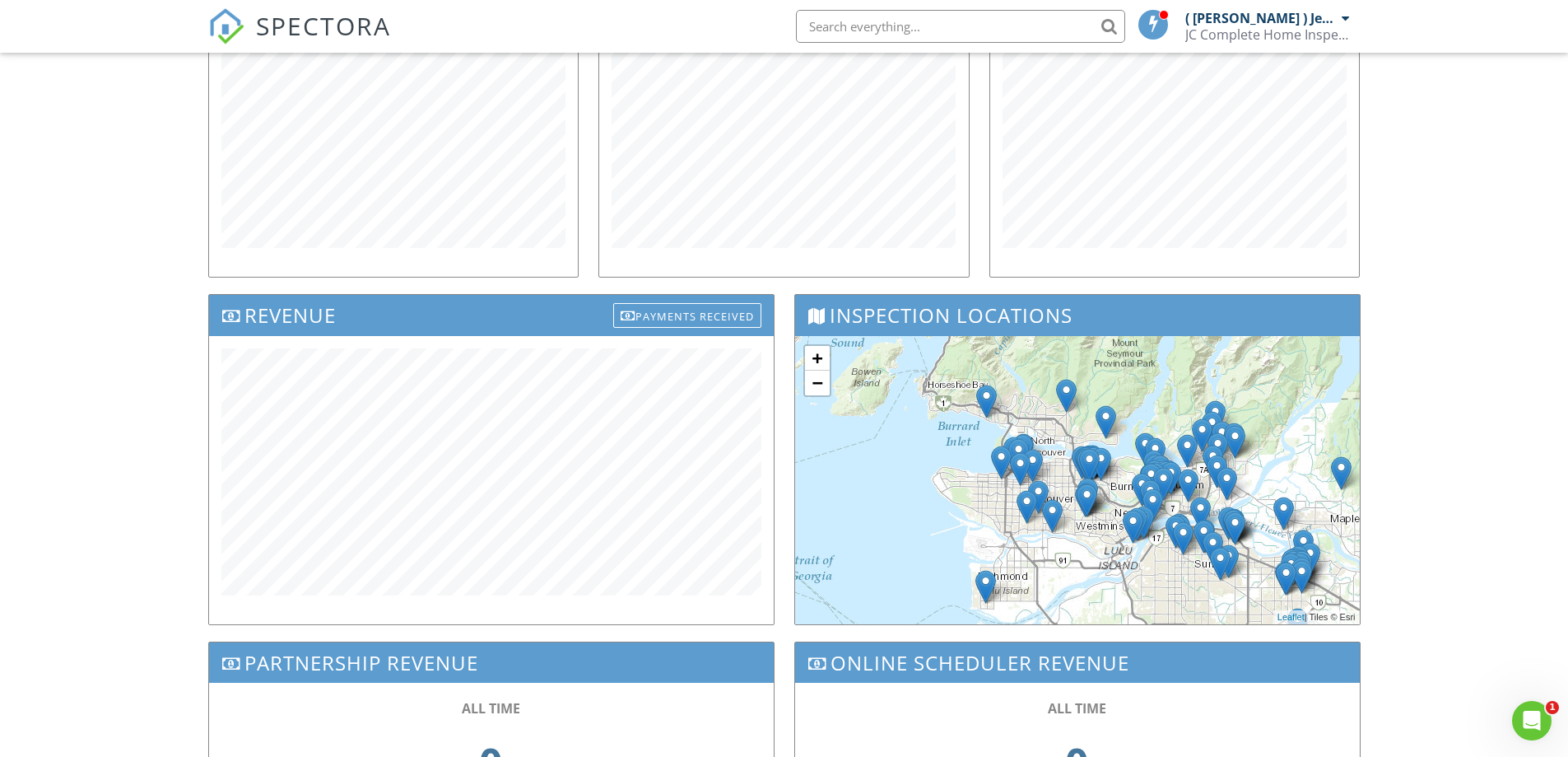
scroll to position [179, 0]
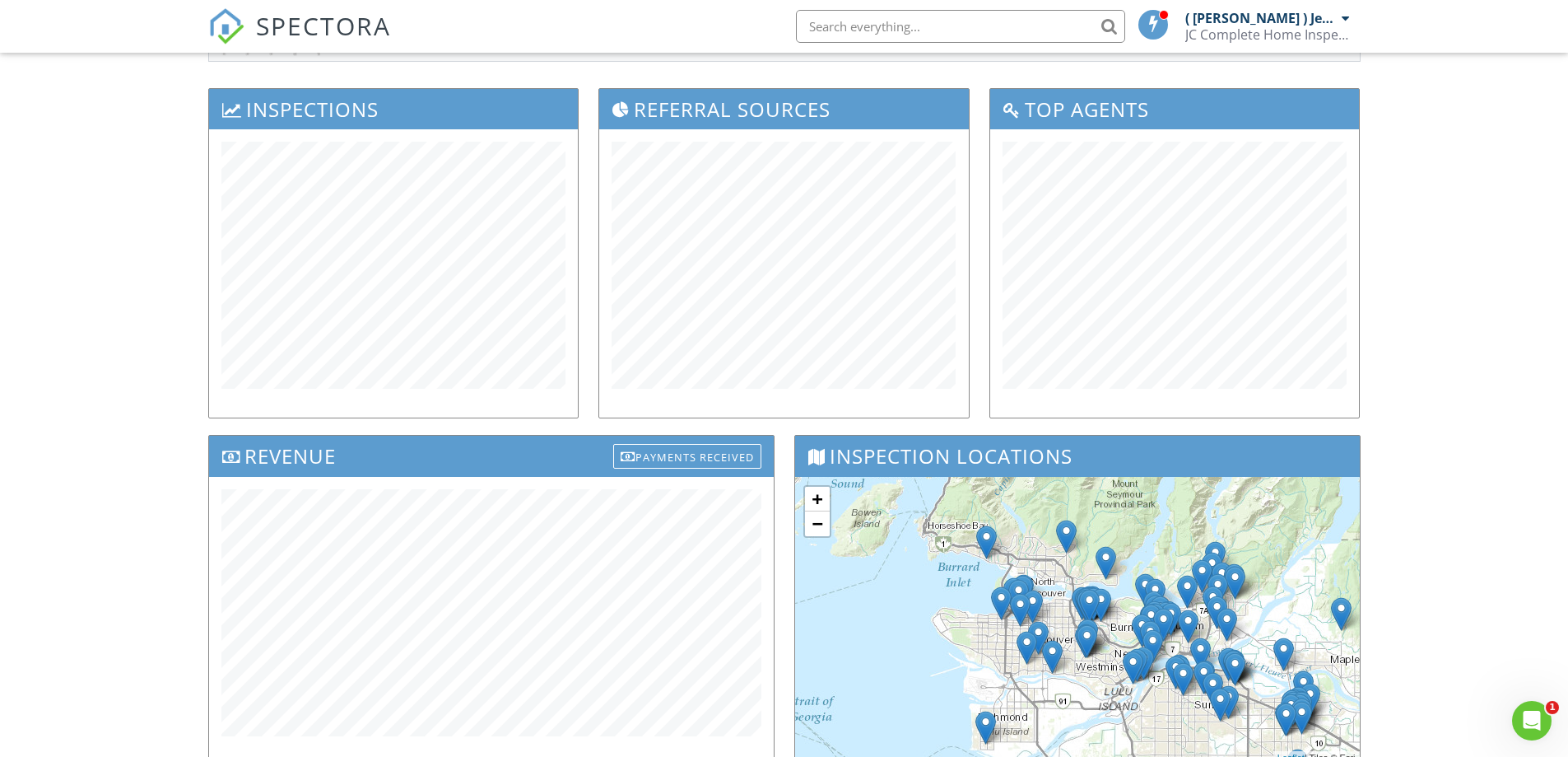
click at [1437, 358] on div "Dashboard Templates Contacts Metrics Automations Advanced Settings Support Cent…" at bounding box center [784, 479] width 1568 height 1213
